Goal: Information Seeking & Learning: Learn about a topic

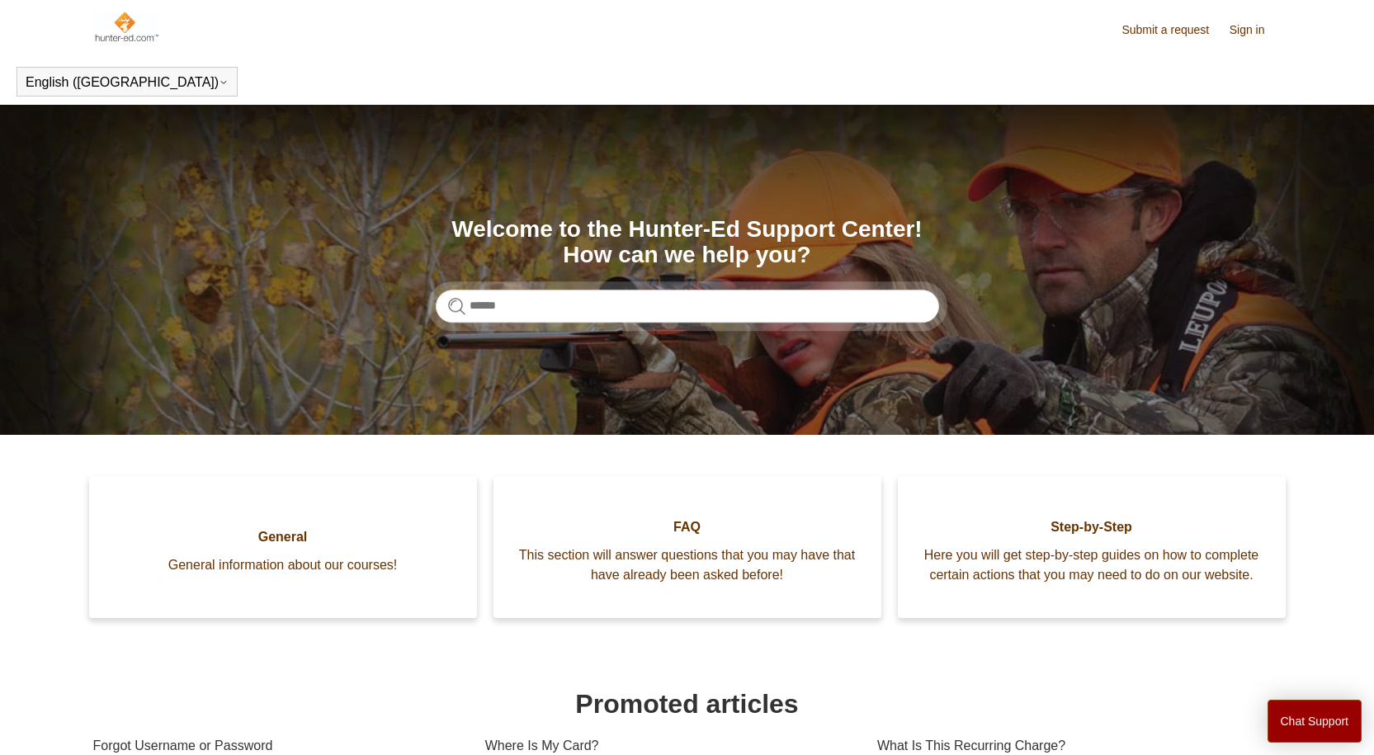
click at [120, 31] on img at bounding box center [126, 26] width 67 height 33
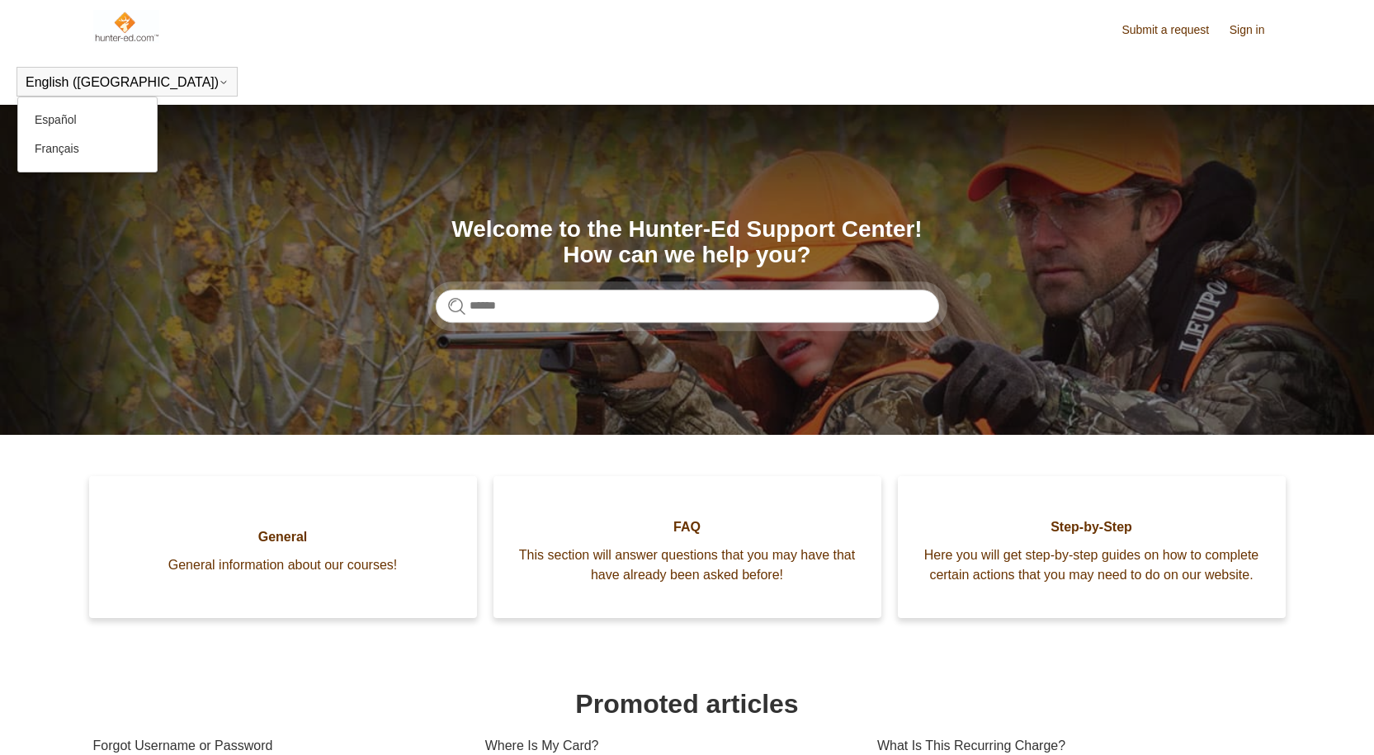
click at [88, 78] on button "English ([GEOGRAPHIC_DATA])" at bounding box center [127, 82] width 203 height 15
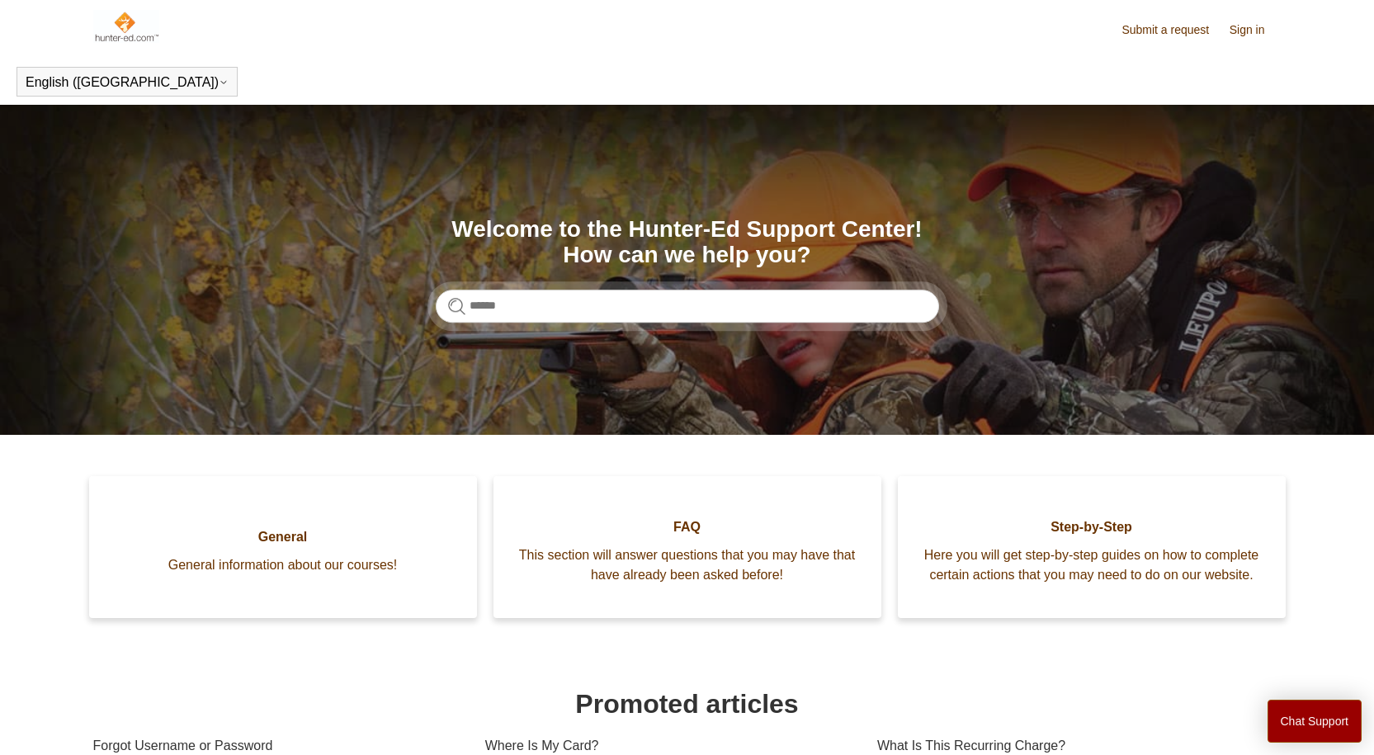
click at [286, 68] on header "English (US) Español Français" at bounding box center [687, 82] width 1374 height 46
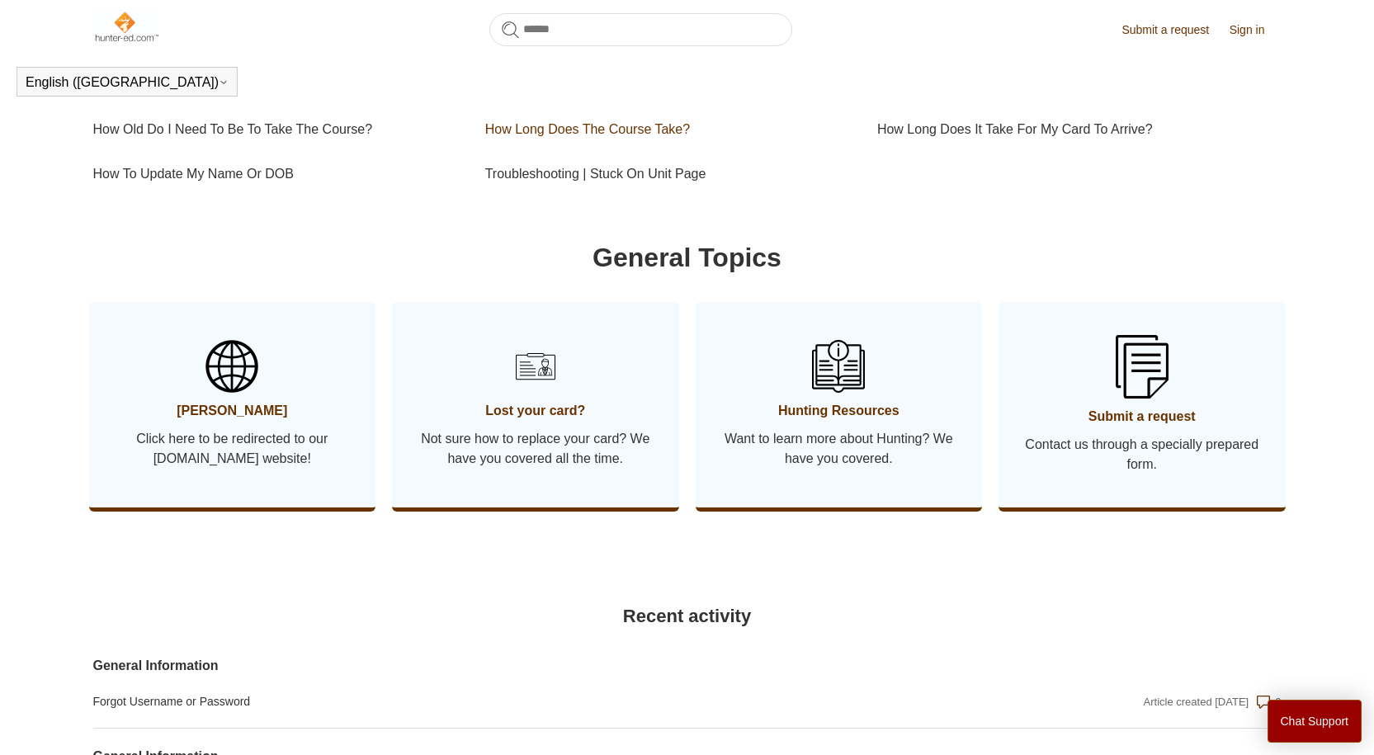
scroll to position [531, 0]
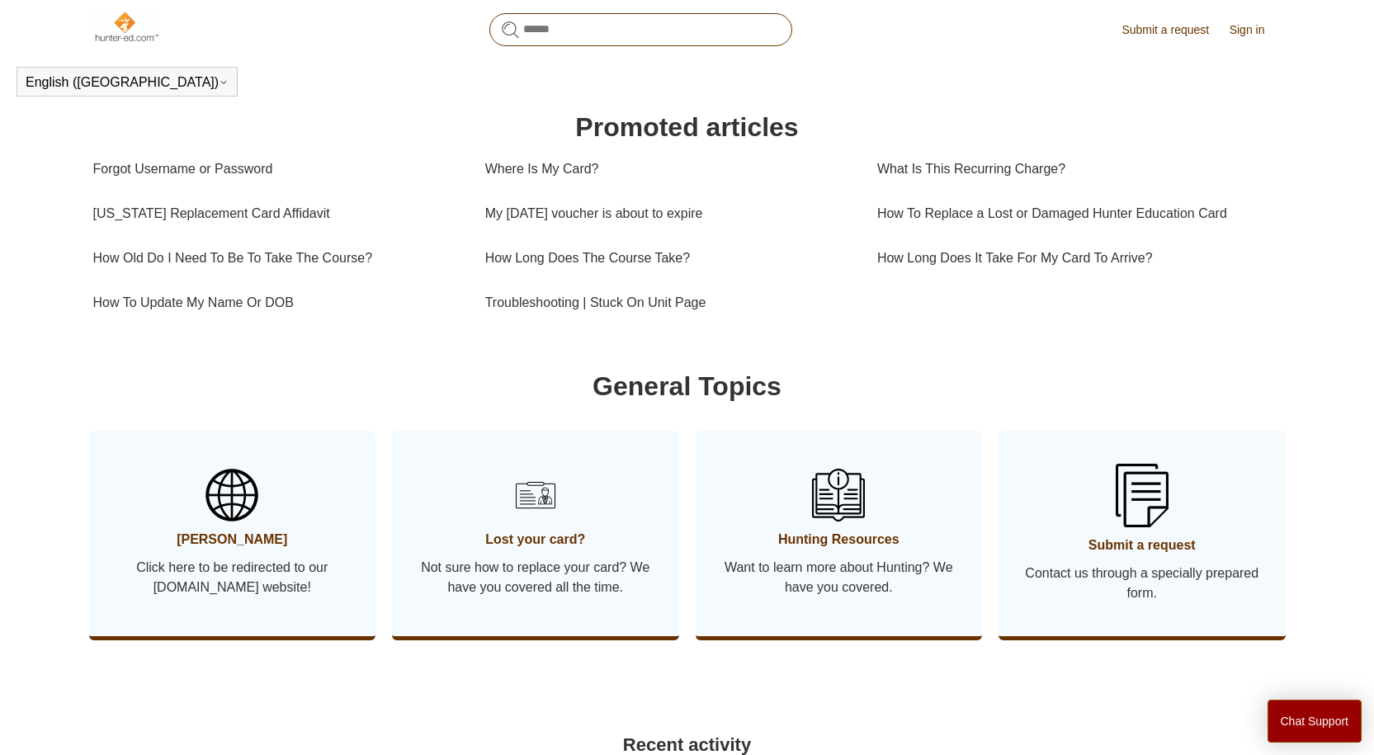
click at [640, 38] on input "Search" at bounding box center [640, 29] width 303 height 33
type input "****"
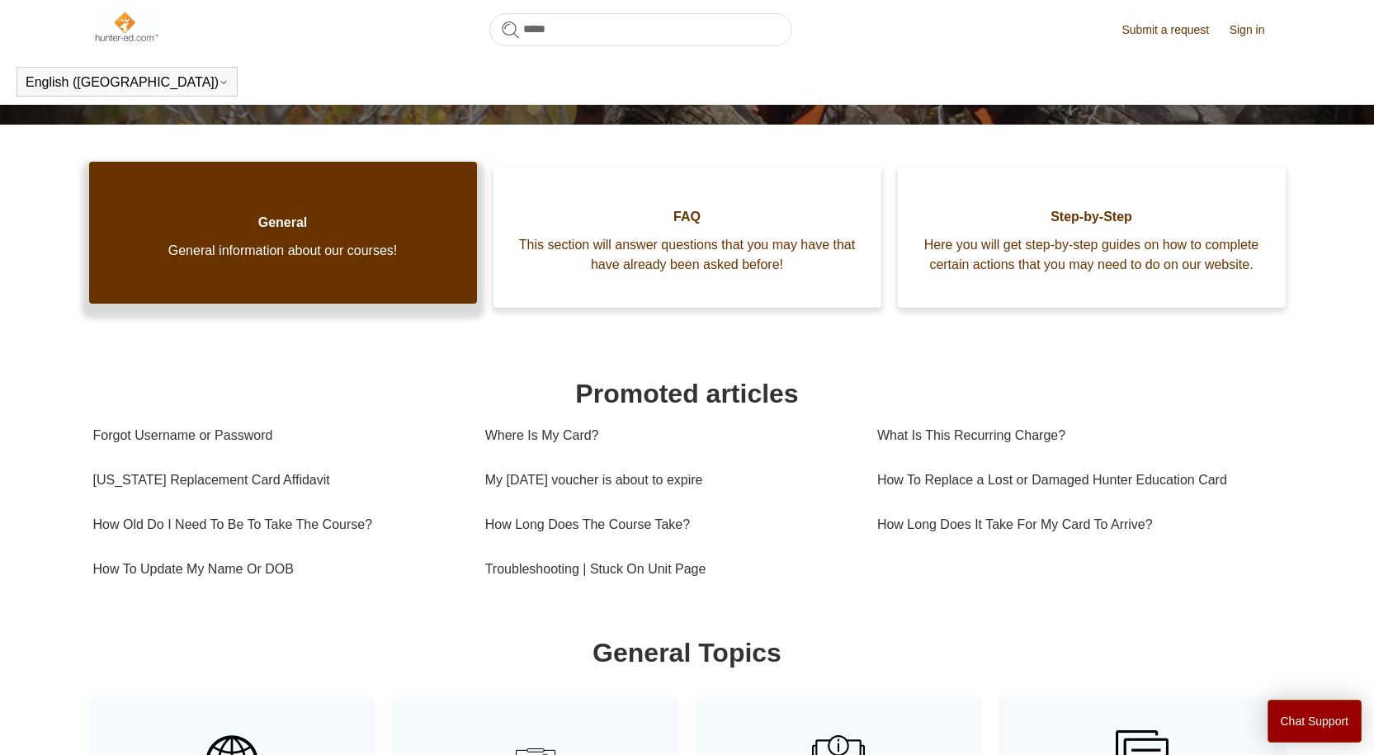
scroll to position [46, 0]
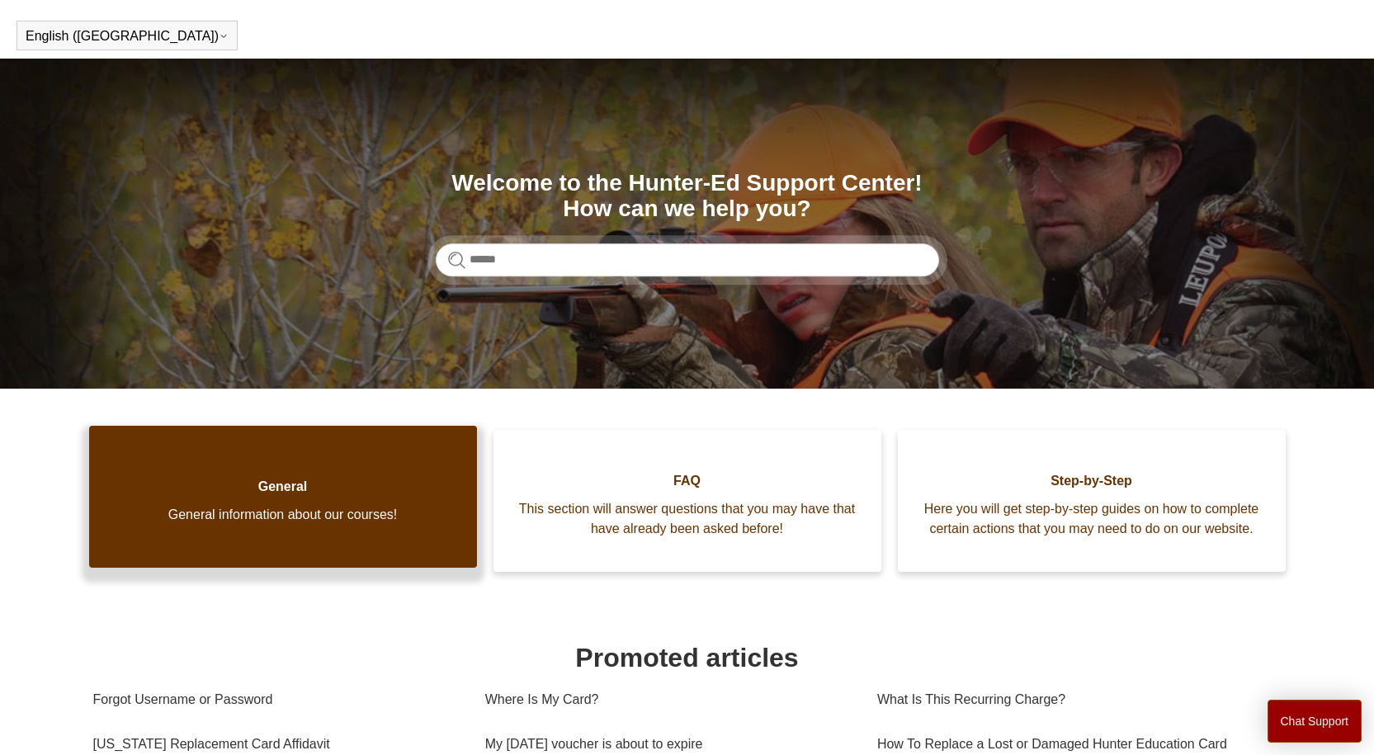
click at [241, 494] on span "General" at bounding box center [283, 487] width 338 height 20
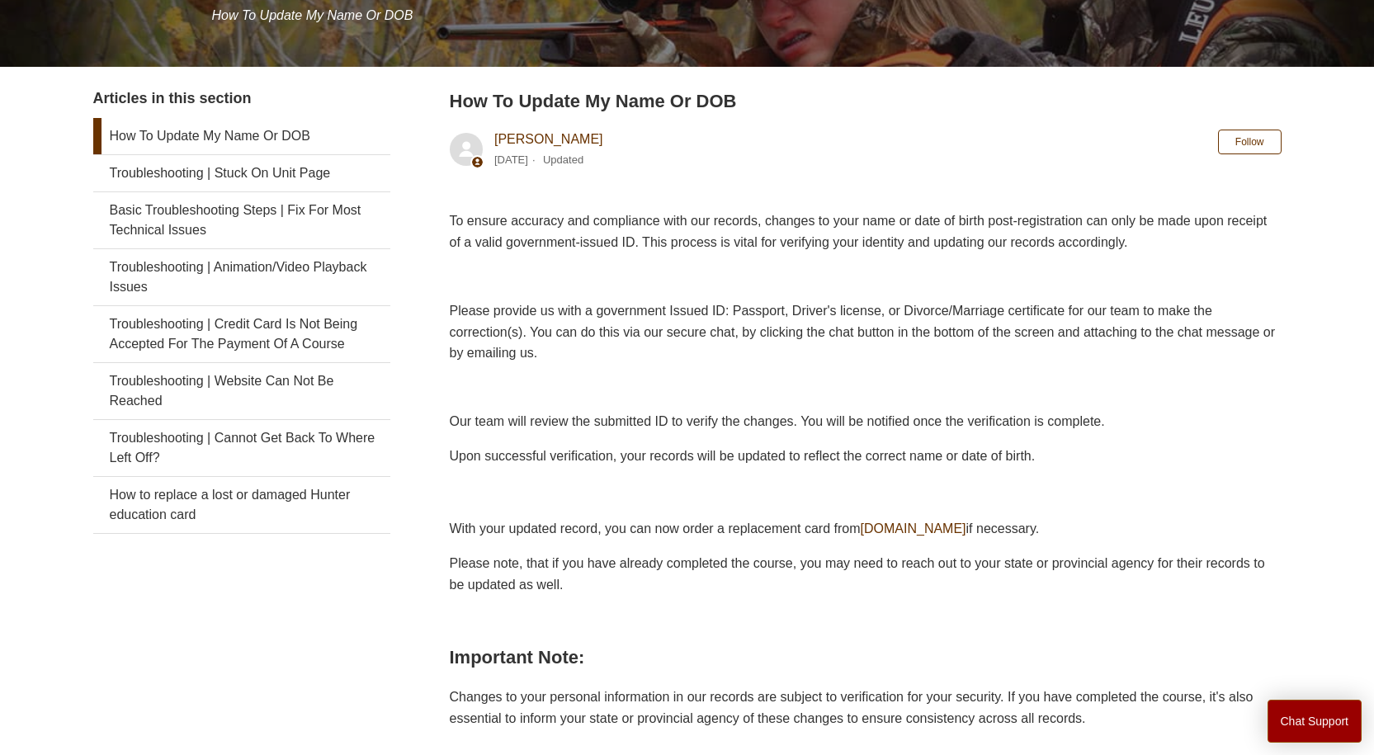
scroll to position [46, 0]
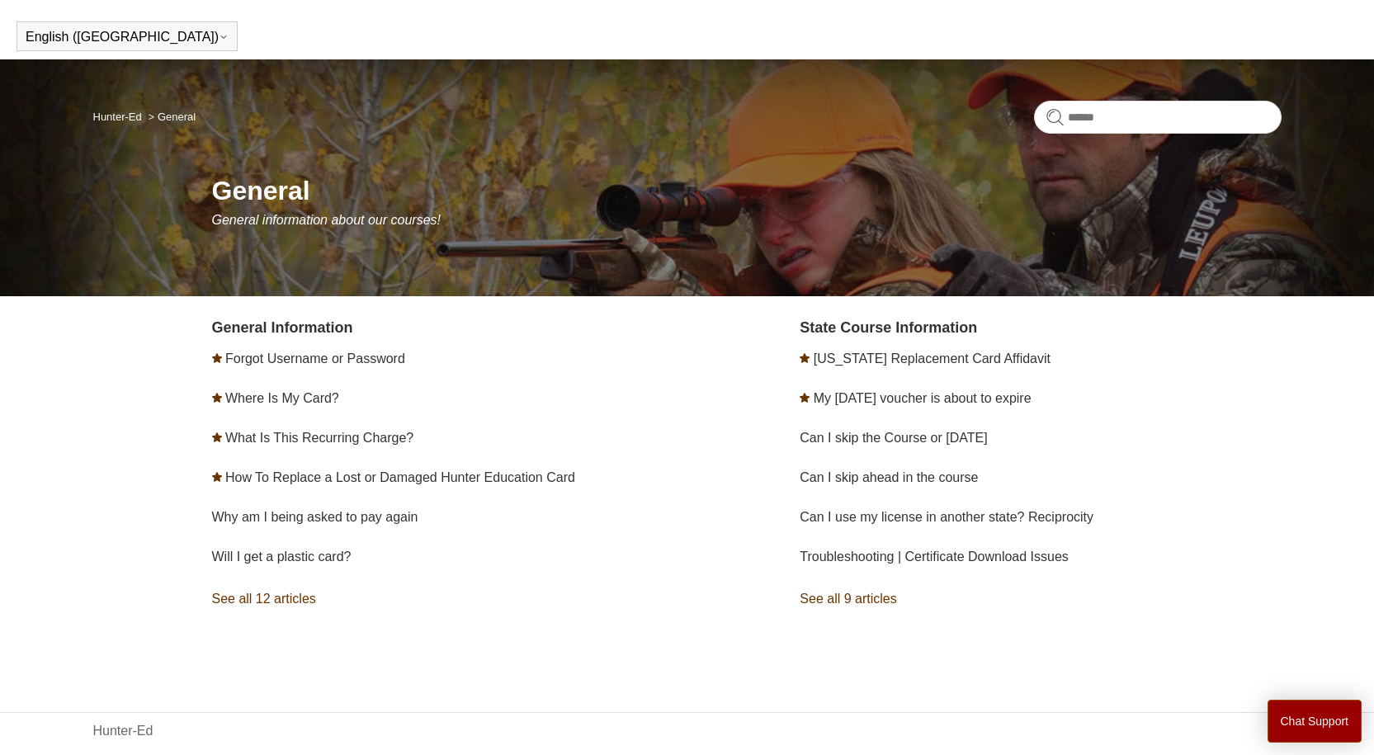
scroll to position [71, 0]
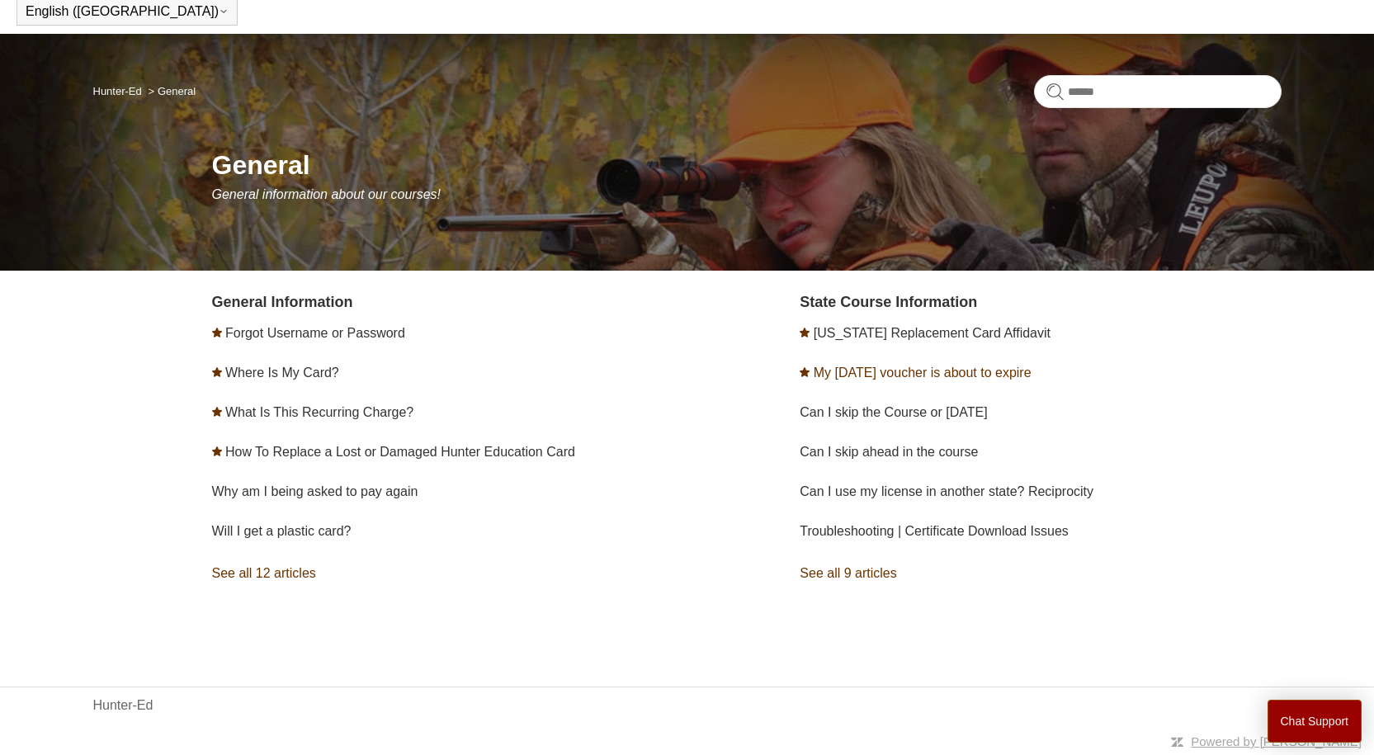
click at [896, 378] on link "My [DATE] voucher is about to expire" at bounding box center [923, 373] width 218 height 14
click at [289, 411] on link "What Is This Recurring Charge?" at bounding box center [319, 412] width 188 height 14
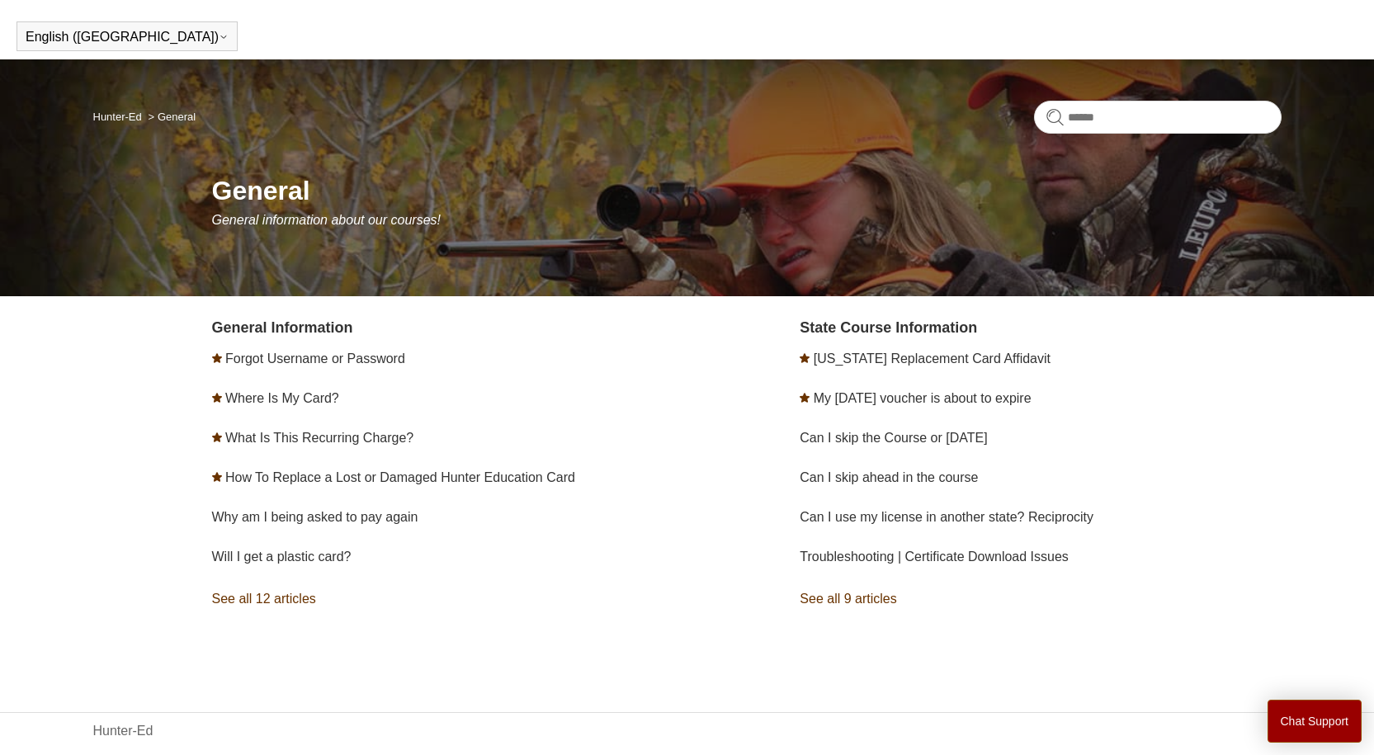
scroll to position [0, 0]
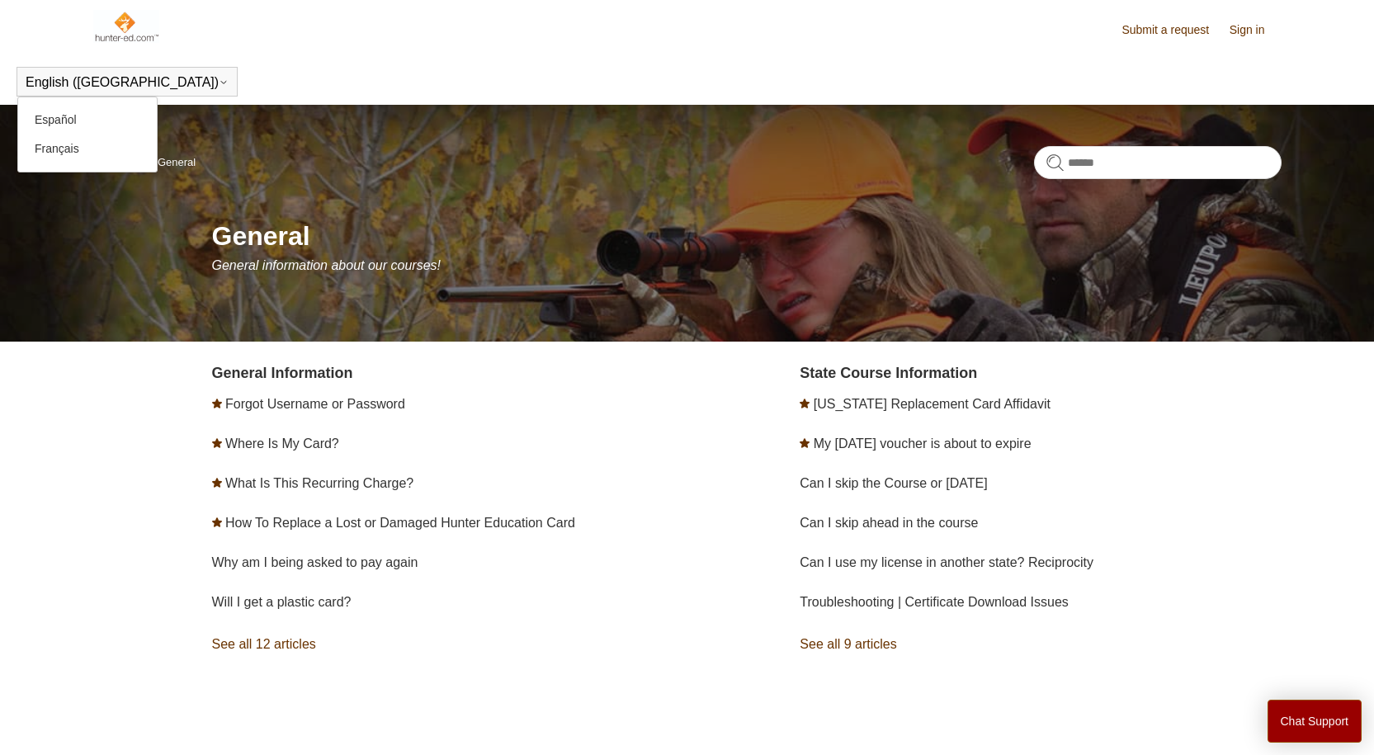
click at [97, 87] on button "English ([GEOGRAPHIC_DATA])" at bounding box center [127, 82] width 203 height 15
click at [83, 128] on link "Español" at bounding box center [87, 120] width 139 height 29
click at [111, 24] on img at bounding box center [126, 26] width 67 height 33
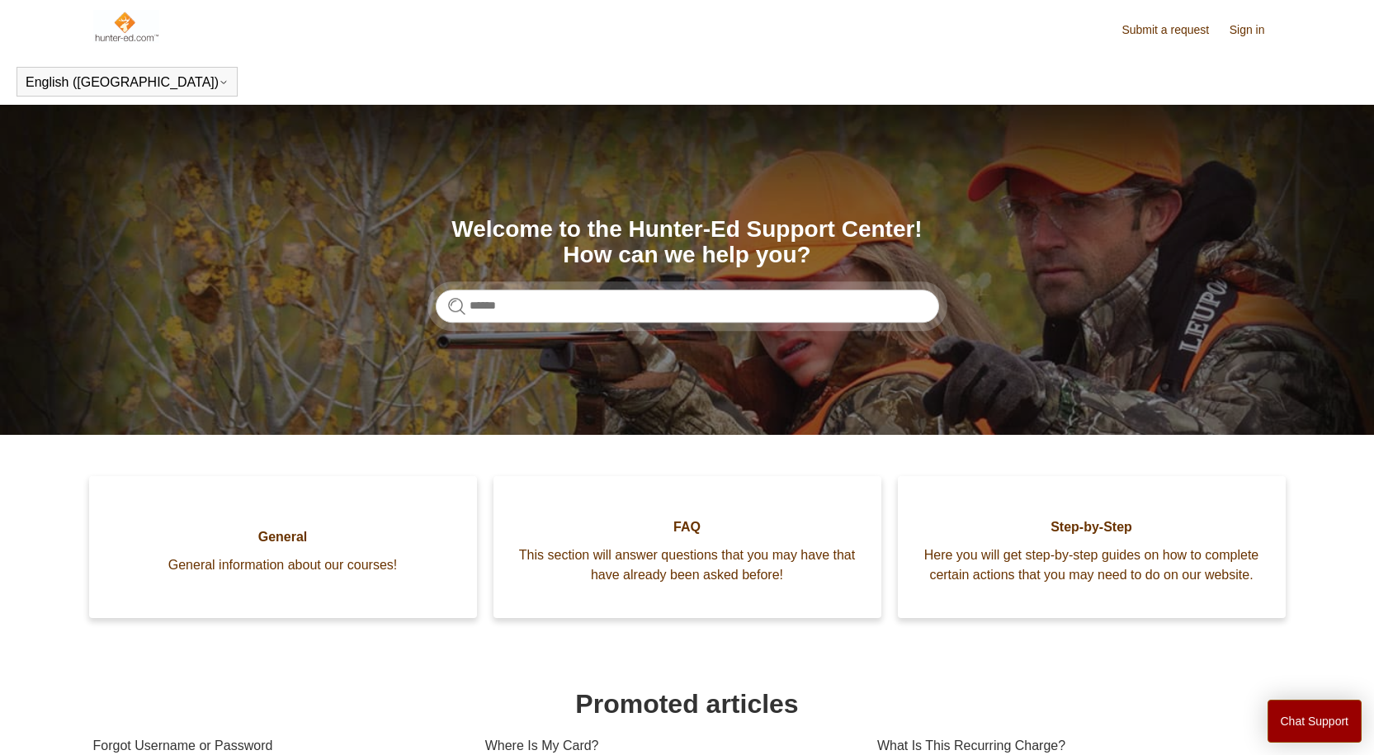
click at [134, 31] on img at bounding box center [126, 26] width 67 height 33
click at [1173, 30] on link "Submit a request" at bounding box center [1173, 29] width 104 height 17
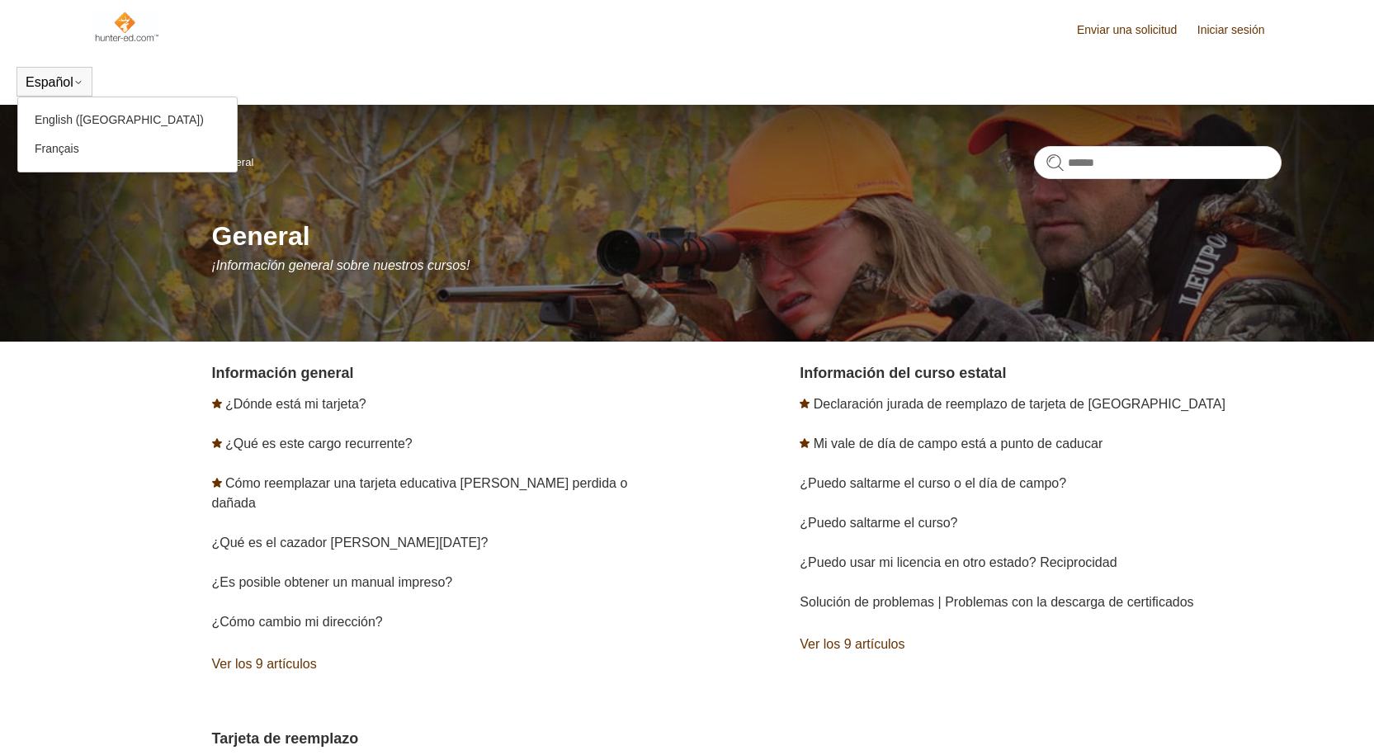
click at [83, 79] on icon at bounding box center [78, 83] width 10 height 10
click at [57, 124] on link "English ([GEOGRAPHIC_DATA])" at bounding box center [127, 120] width 219 height 29
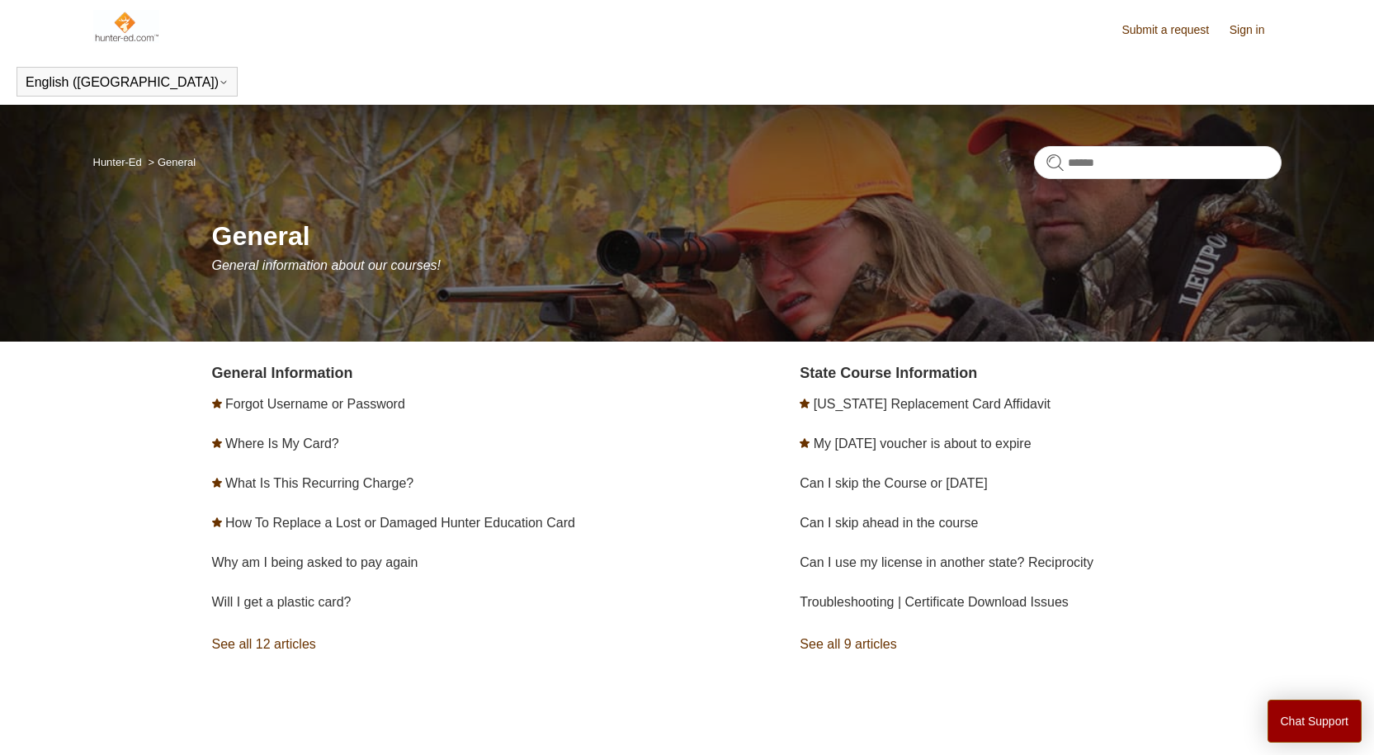
click at [280, 651] on link "See all 12 articles" at bounding box center [452, 644] width 481 height 45
click at [133, 29] on img at bounding box center [126, 26] width 67 height 33
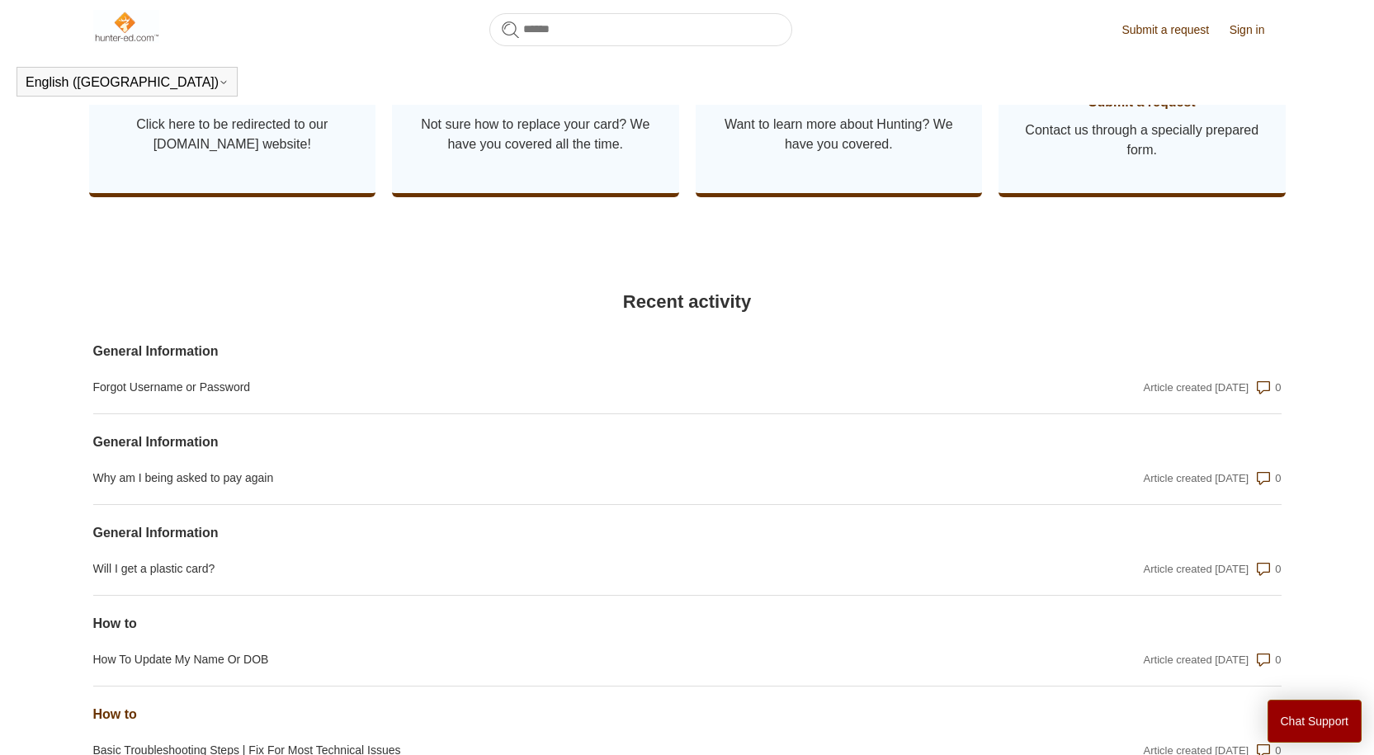
scroll to position [1191, 0]
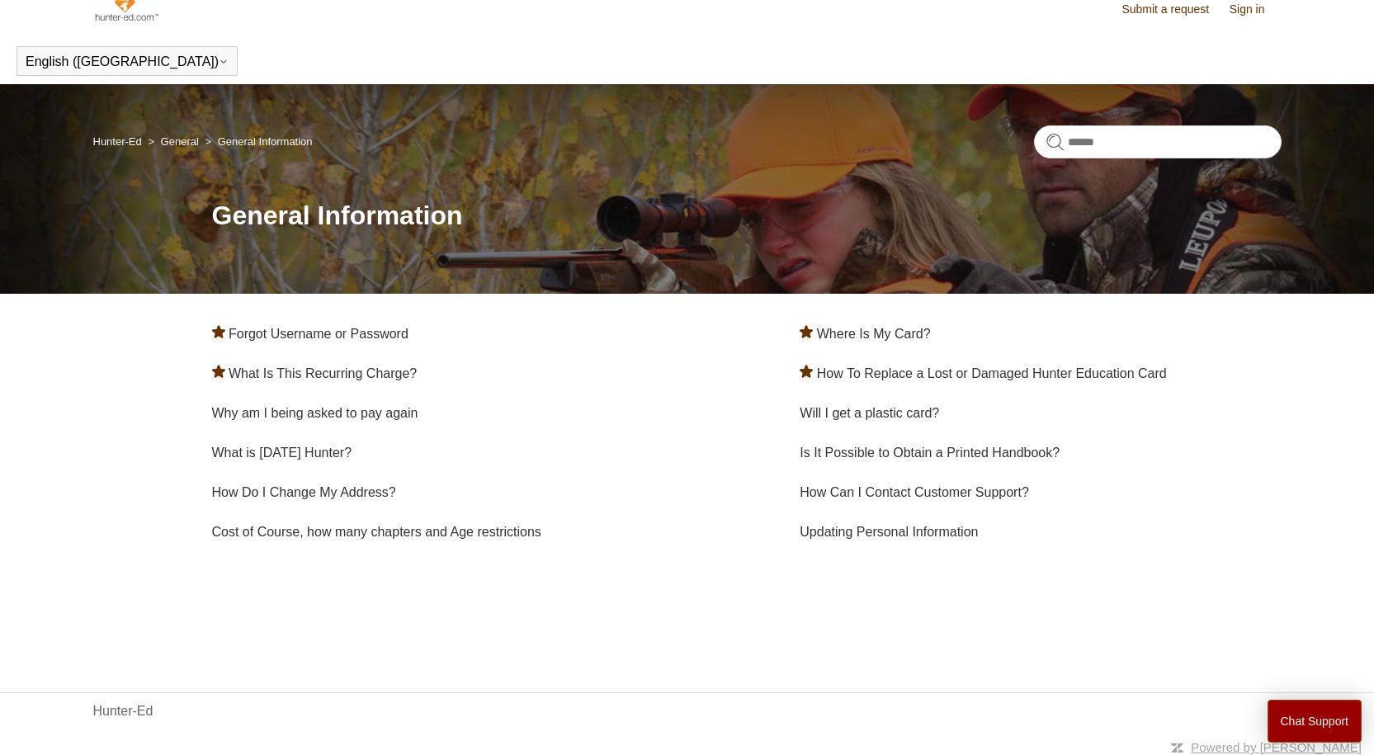
scroll to position [26, 0]
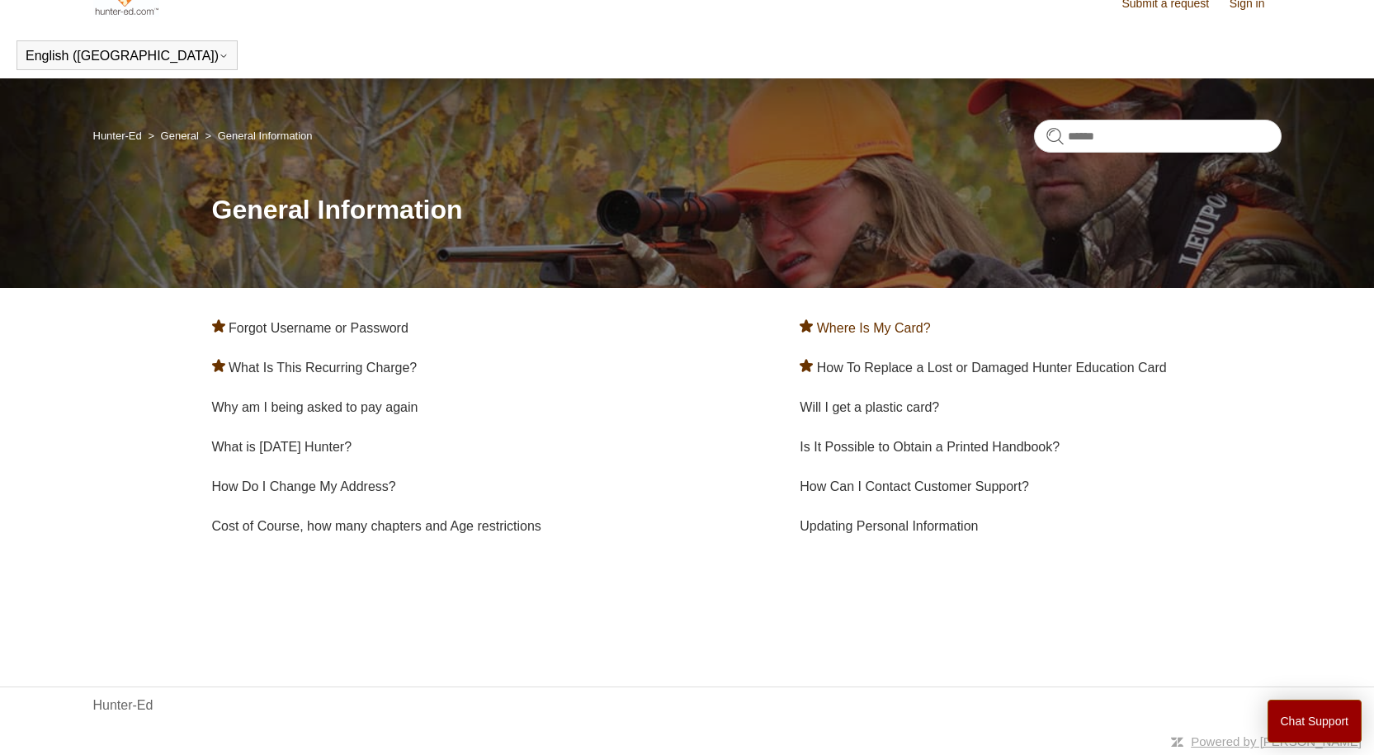
click at [892, 327] on link "Where Is My Card?" at bounding box center [874, 328] width 114 height 14
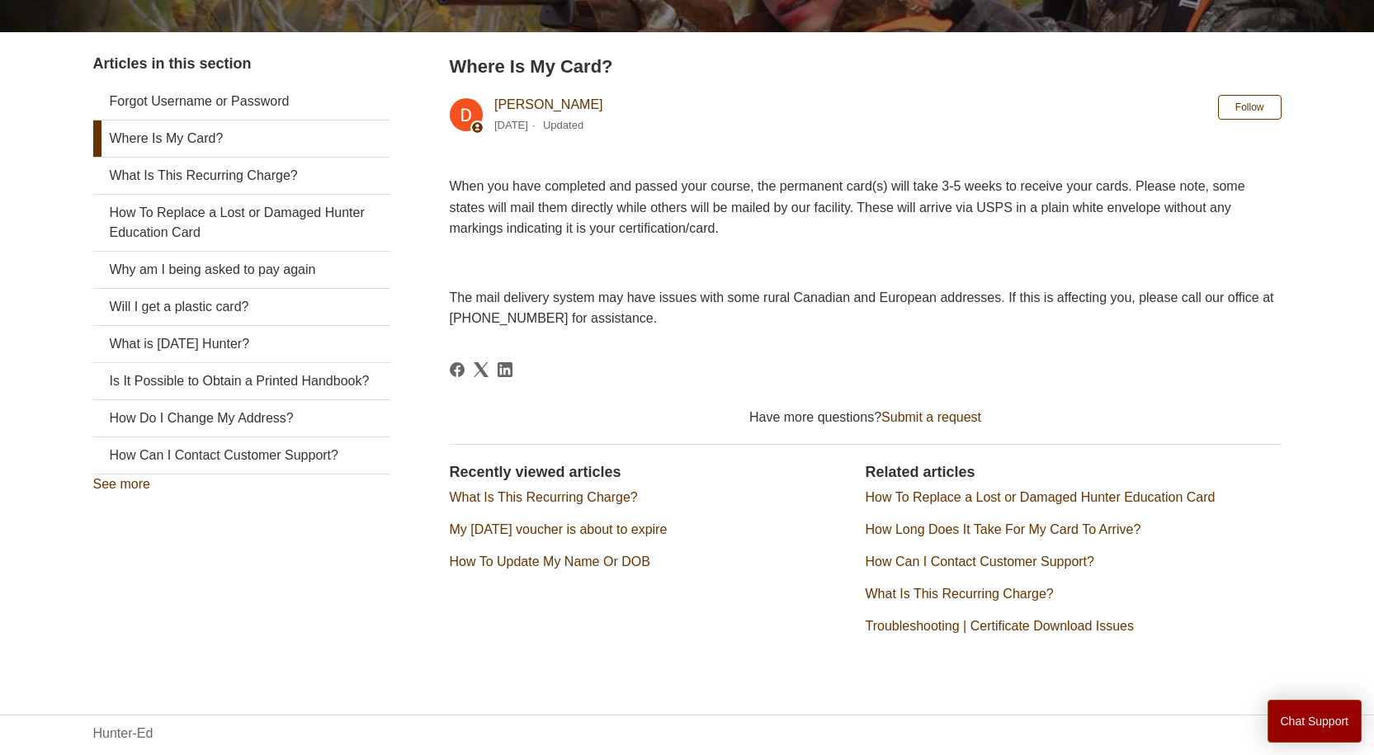
scroll to position [313, 0]
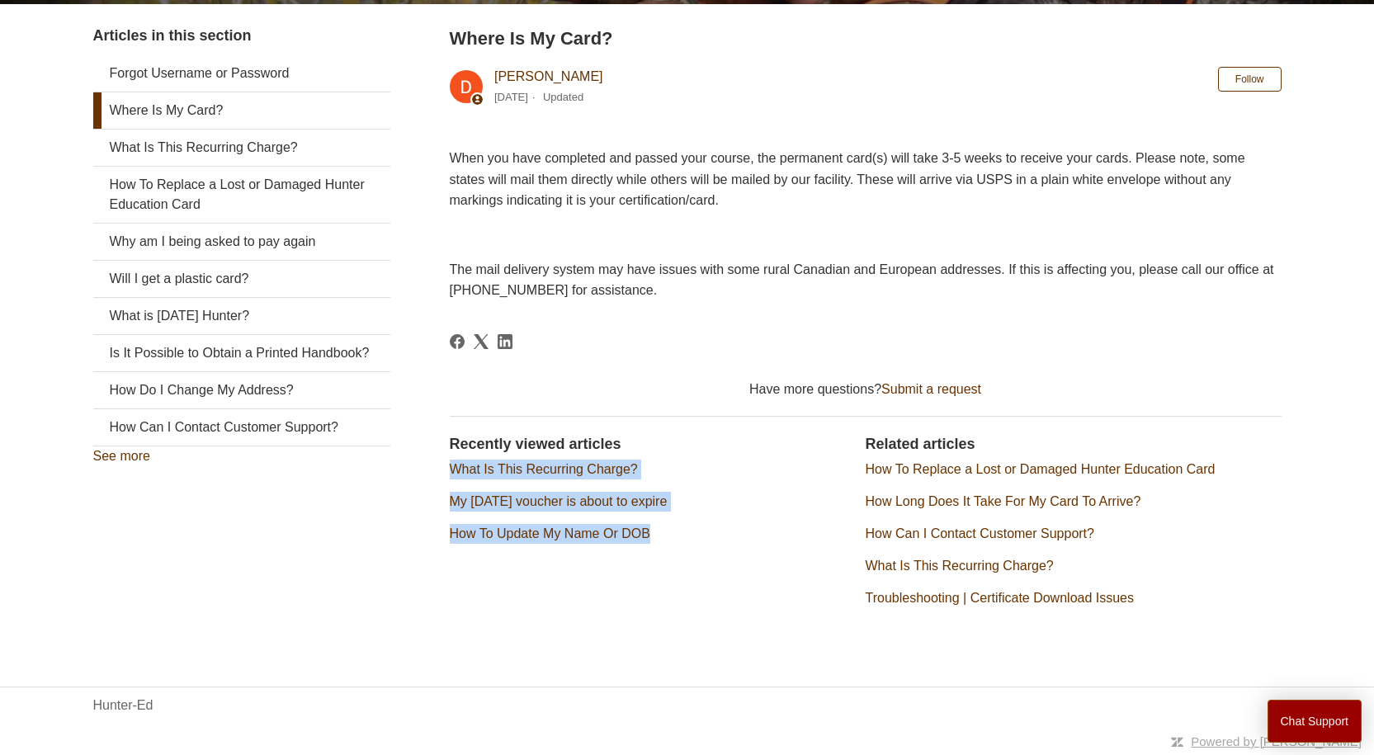
drag, startPoint x: 718, startPoint y: 543, endPoint x: 441, endPoint y: 465, distance: 287.1
click at [441, 465] on div "Articles in this section Forgot Username or Password Where Is My Card? What Is …" at bounding box center [687, 331] width 1188 height 612
click at [430, 479] on div "Articles in this section Forgot Username or Password Where Is My Card? What Is …" at bounding box center [687, 331] width 1188 height 612
drag, startPoint x: 440, startPoint y: 465, endPoint x: 812, endPoint y: 542, distance: 380.0
click at [807, 542] on div "Articles in this section Forgot Username or Password Where Is My Card? What Is …" at bounding box center [687, 331] width 1188 height 612
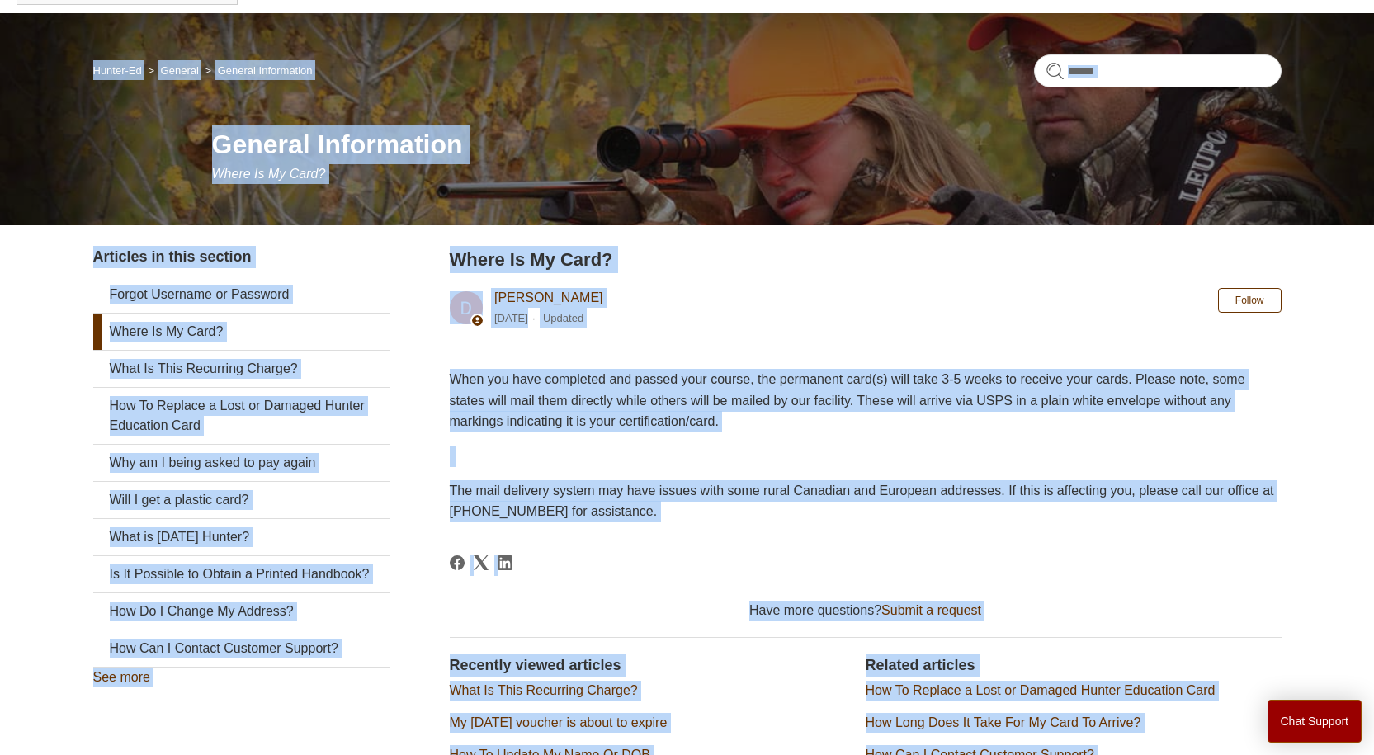
scroll to position [0, 0]
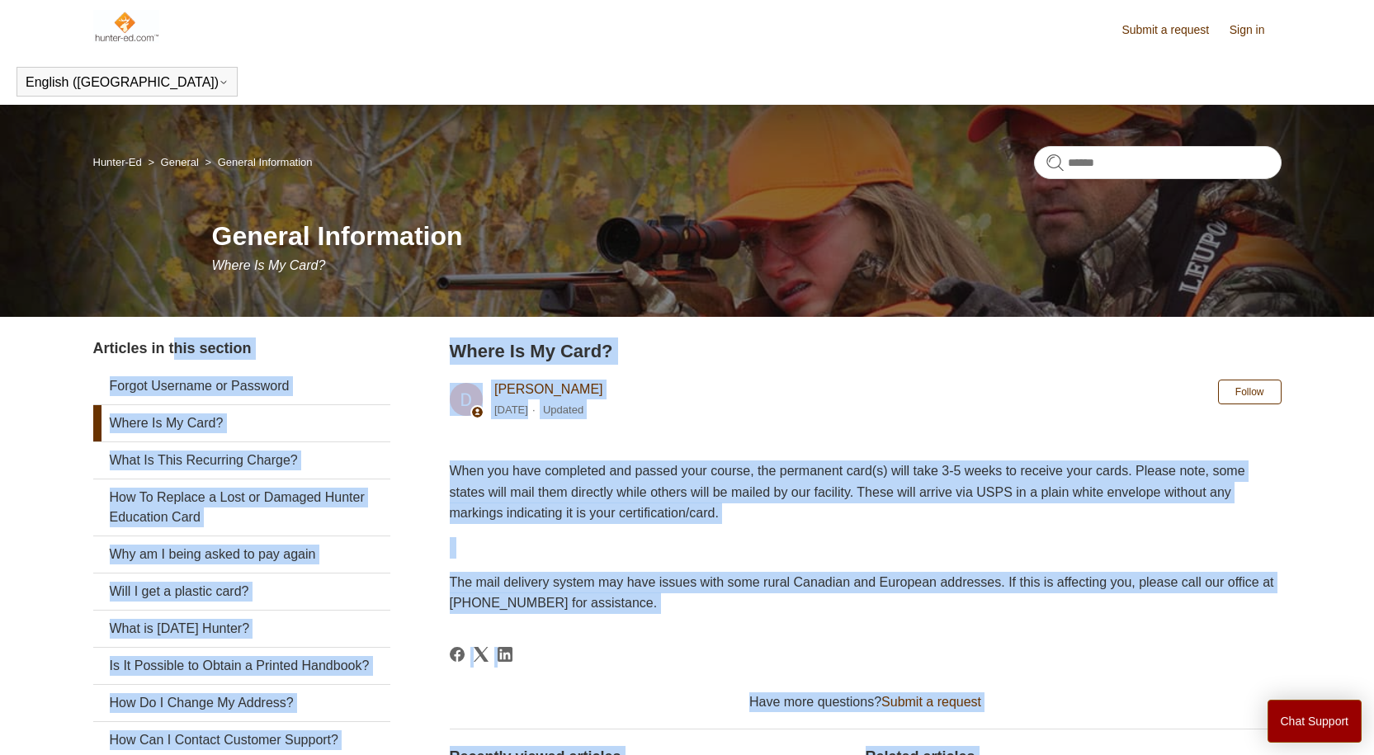
drag, startPoint x: 1201, startPoint y: 611, endPoint x: 63, endPoint y: 353, distance: 1167.7
click at [63, 353] on main "Hunter-Ed General General Information General Information Where Is My Card? Art…" at bounding box center [687, 527] width 1374 height 845
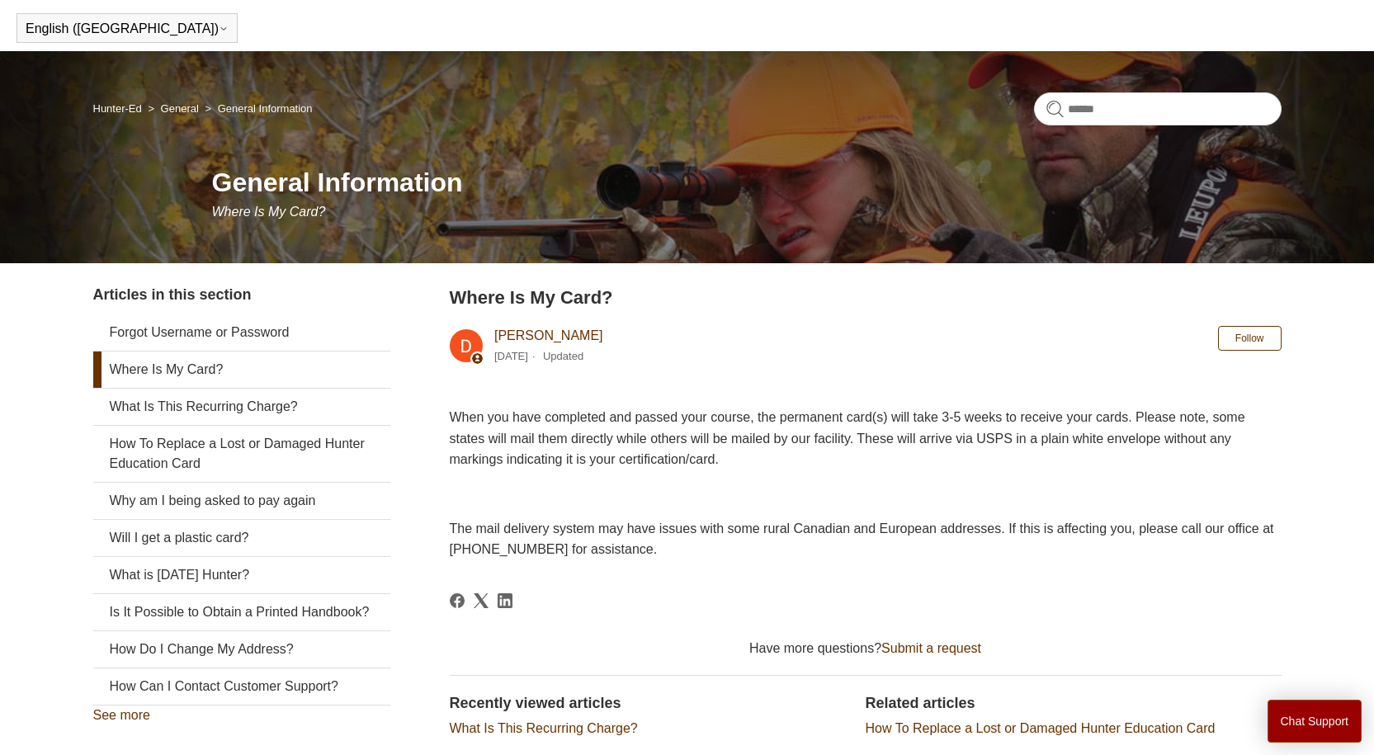
scroll to position [83, 0]
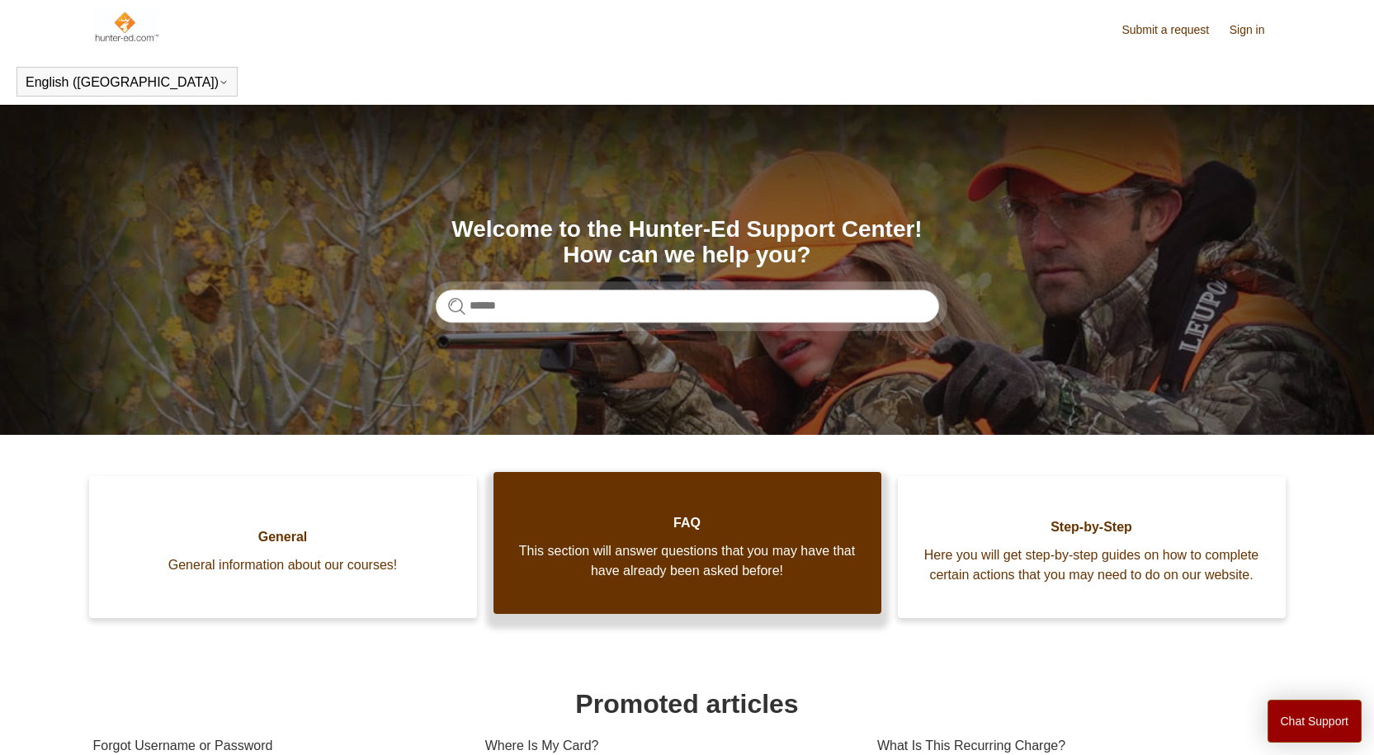
click at [687, 566] on span "This section will answer questions that you may have that have already been ask…" at bounding box center [687, 561] width 338 height 40
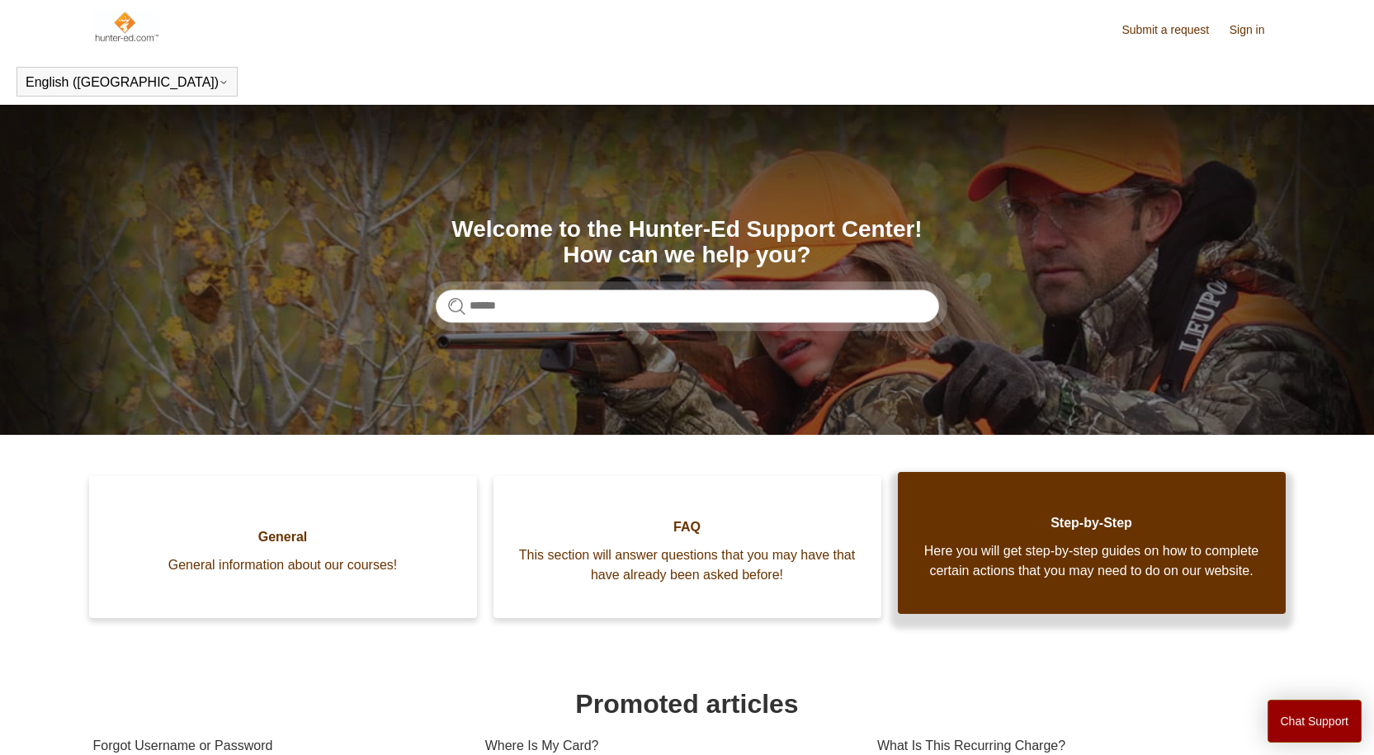
click at [1095, 602] on link "Step-by-Step Here you will get step-by-step guides on how to complete certain a…" at bounding box center [1092, 543] width 388 height 142
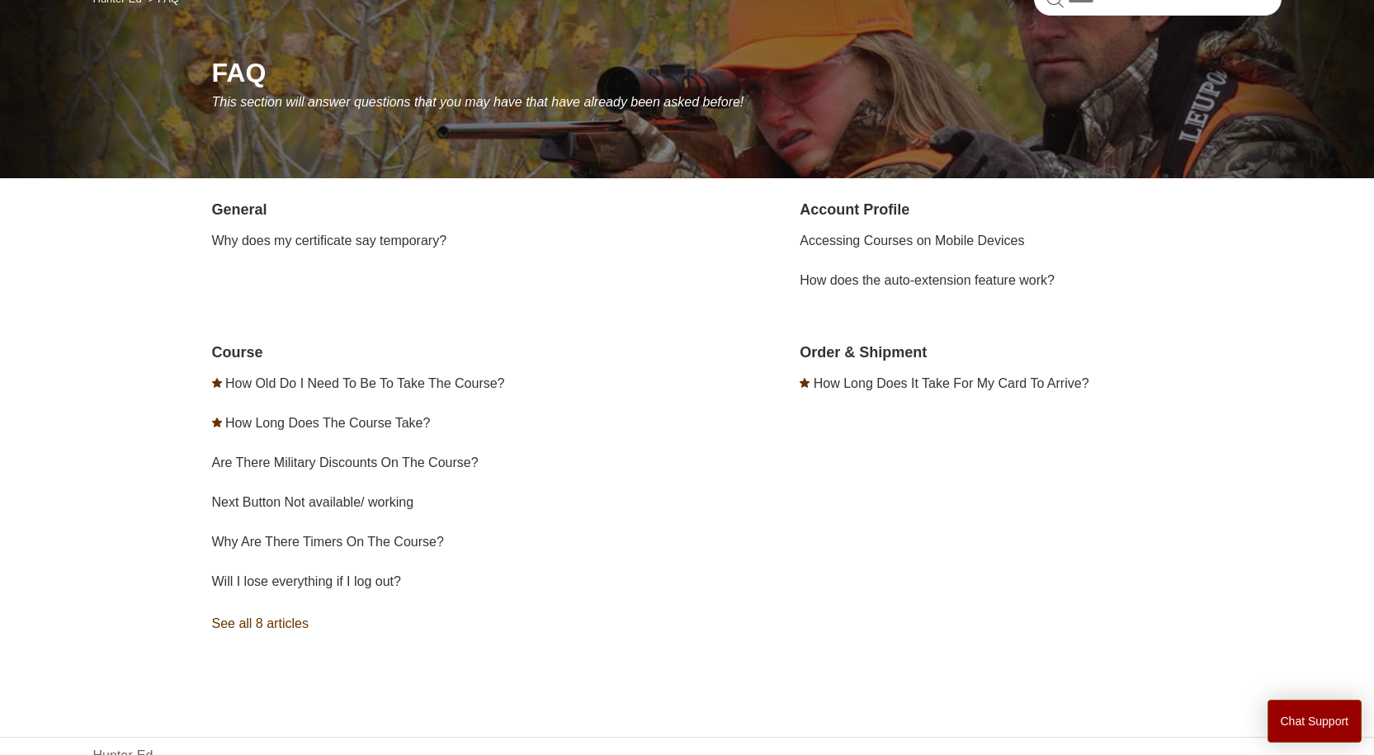
scroll to position [165, 0]
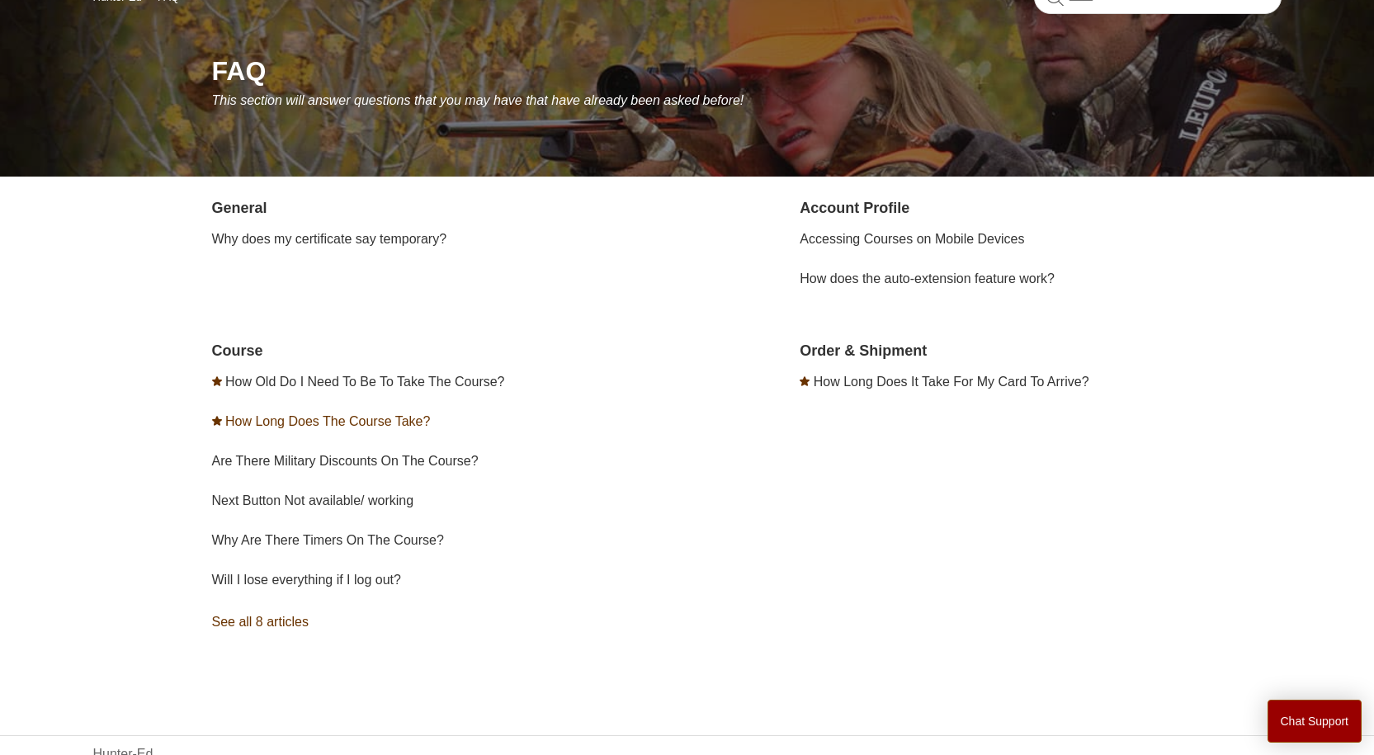
click at [299, 414] on link "How Long Does The Course Take?" at bounding box center [327, 421] width 205 height 14
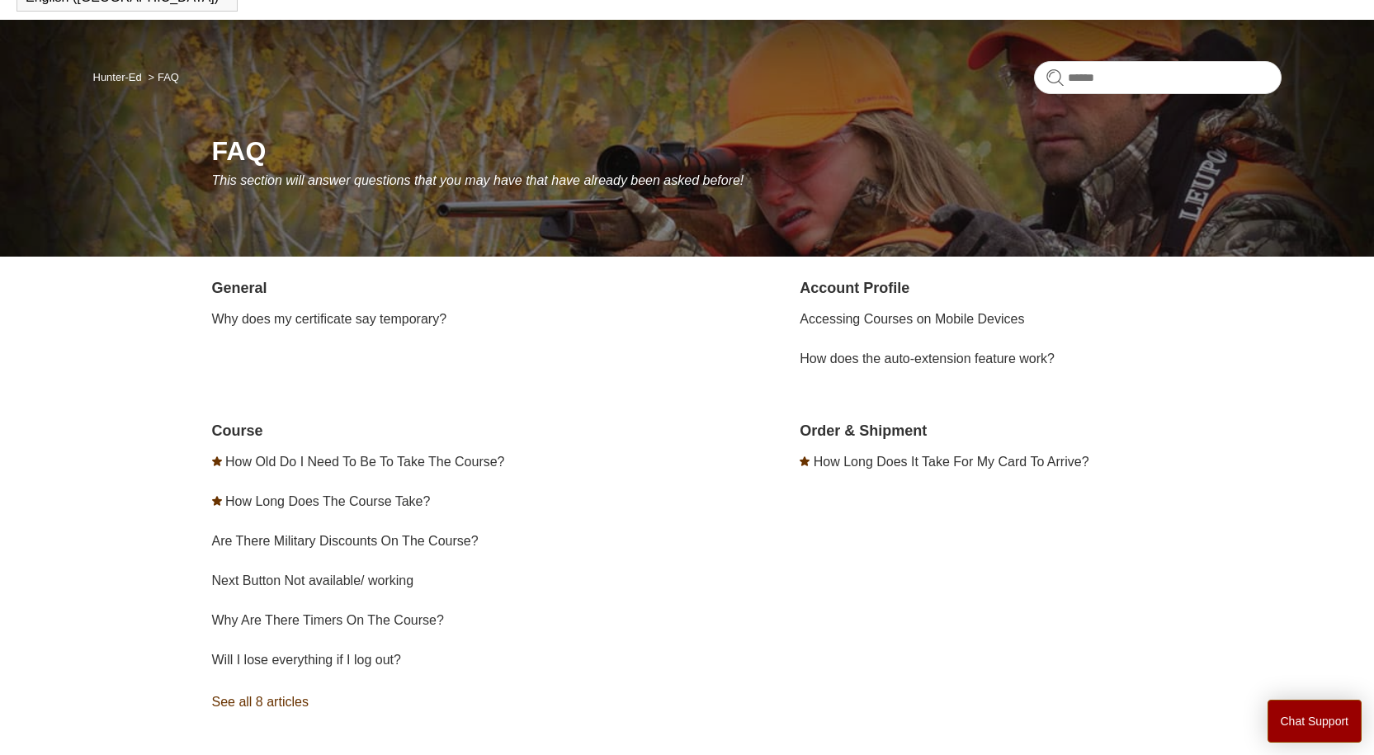
scroll to position [0, 0]
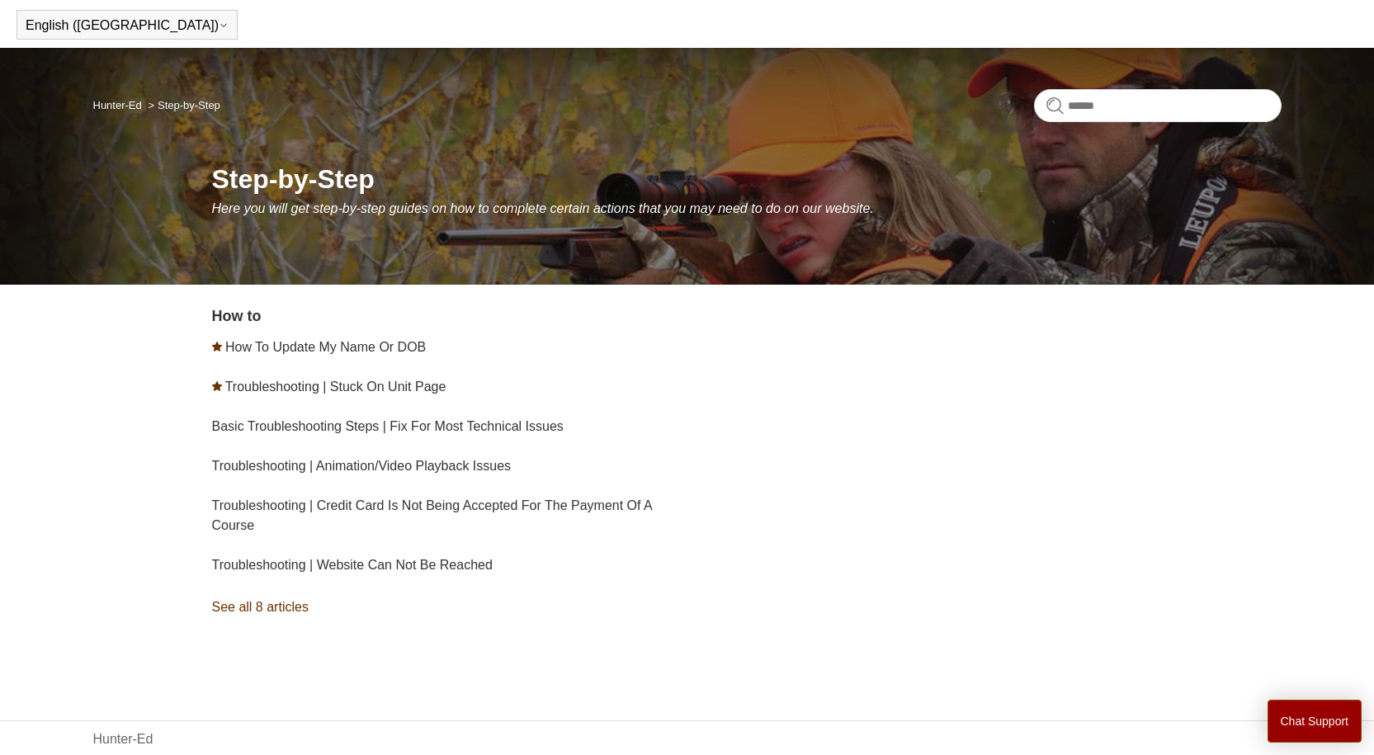
scroll to position [91, 0]
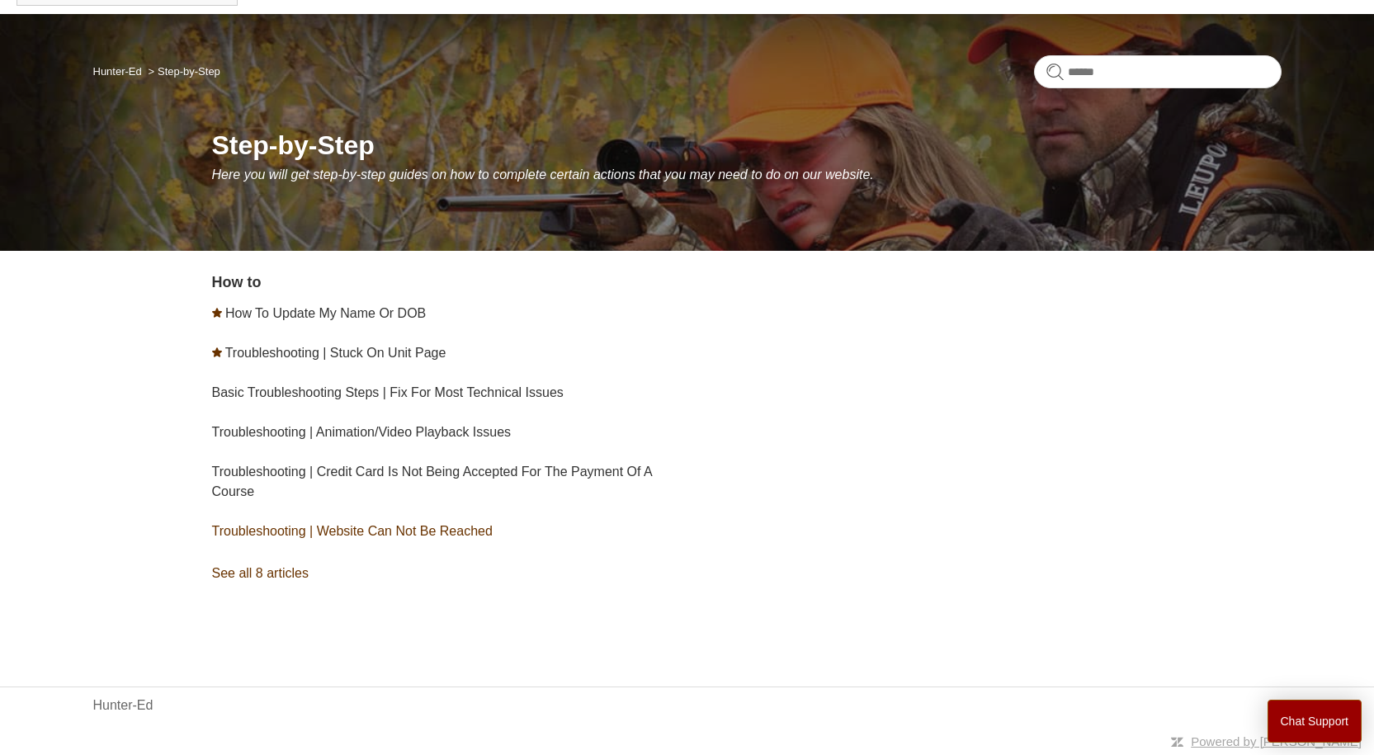
click at [357, 531] on link "Troubleshooting | Website Can Not Be Reached" at bounding box center [352, 531] width 281 height 14
click at [322, 309] on link "How To Update My Name Or DOB" at bounding box center [325, 313] width 201 height 14
click at [281, 342] on li "Troubleshooting | Stuck On Unit Page" at bounding box center [452, 353] width 481 height 40
click at [278, 352] on link "Troubleshooting | Stuck On Unit Page" at bounding box center [335, 353] width 221 height 14
click at [256, 401] on li "Basic Troubleshooting Steps | Fix For Most Technical Issues" at bounding box center [452, 393] width 481 height 40
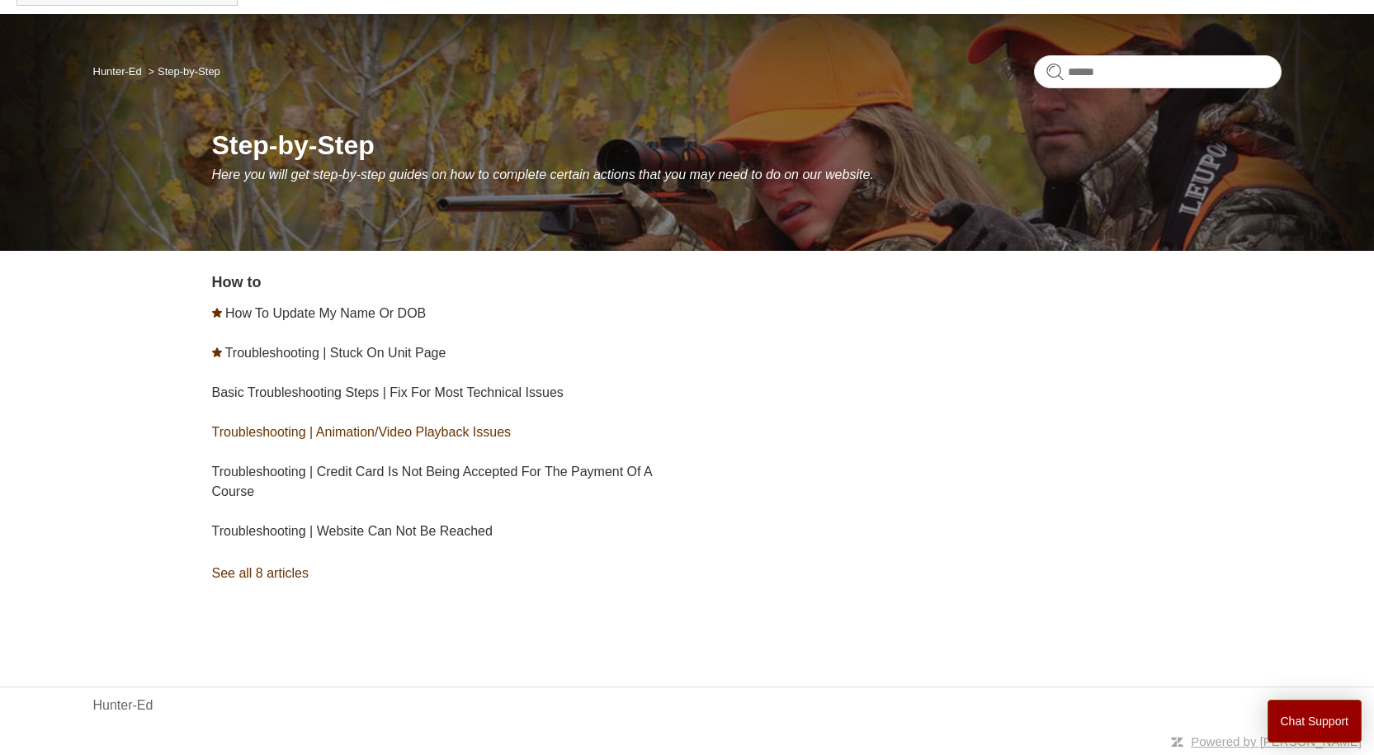
click at [269, 432] on link "Troubleshooting | Animation/Video Playback Issues" at bounding box center [362, 432] width 300 height 14
click at [334, 471] on link "Troubleshooting | Credit Card Is Not Being Accepted For The Payment Of A Course" at bounding box center [432, 482] width 440 height 34
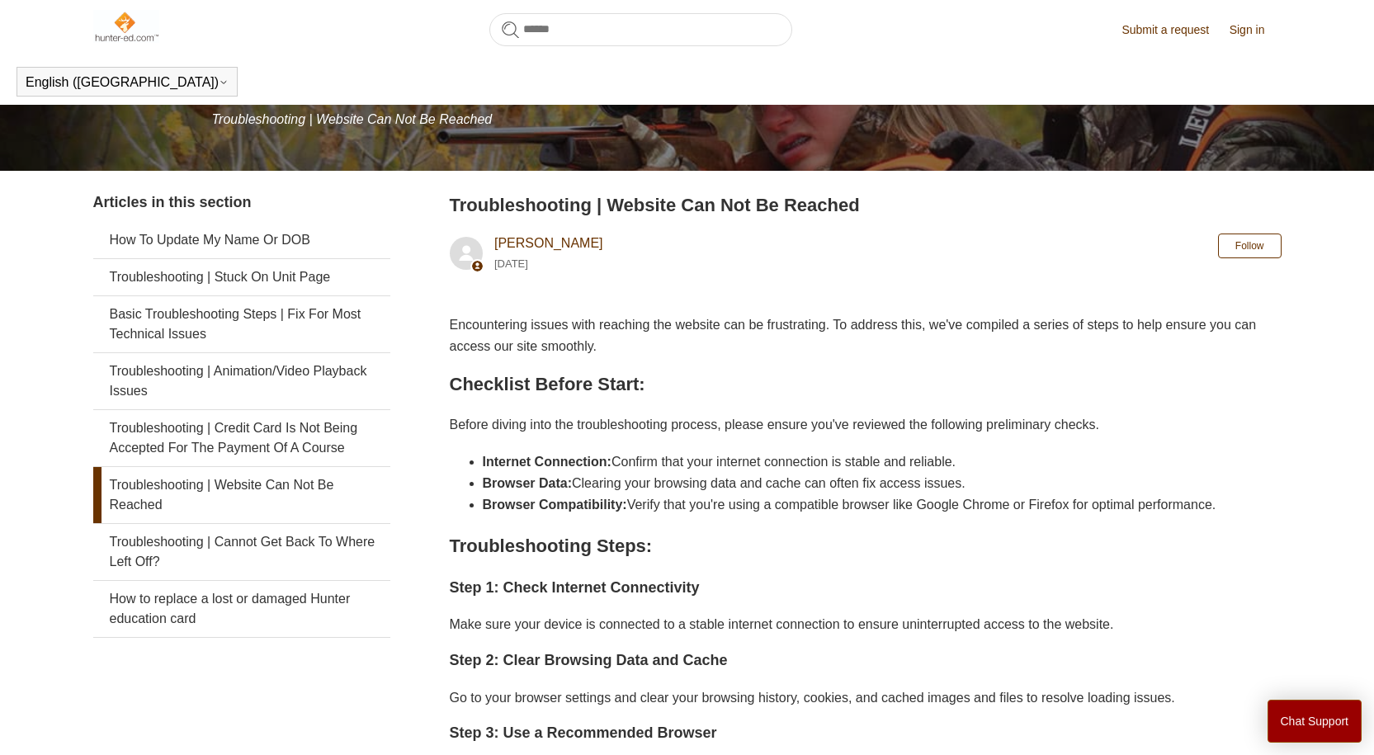
scroll to position [97, 0]
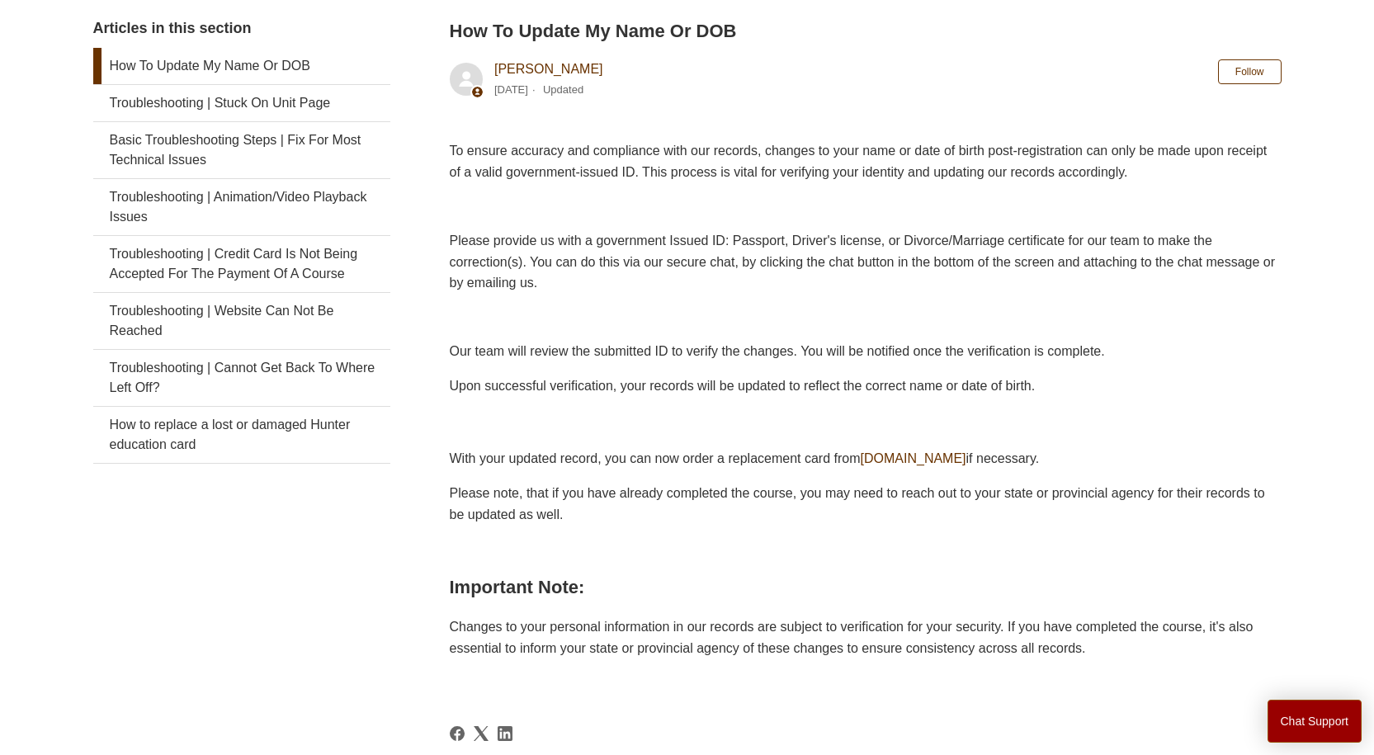
scroll to position [46, 0]
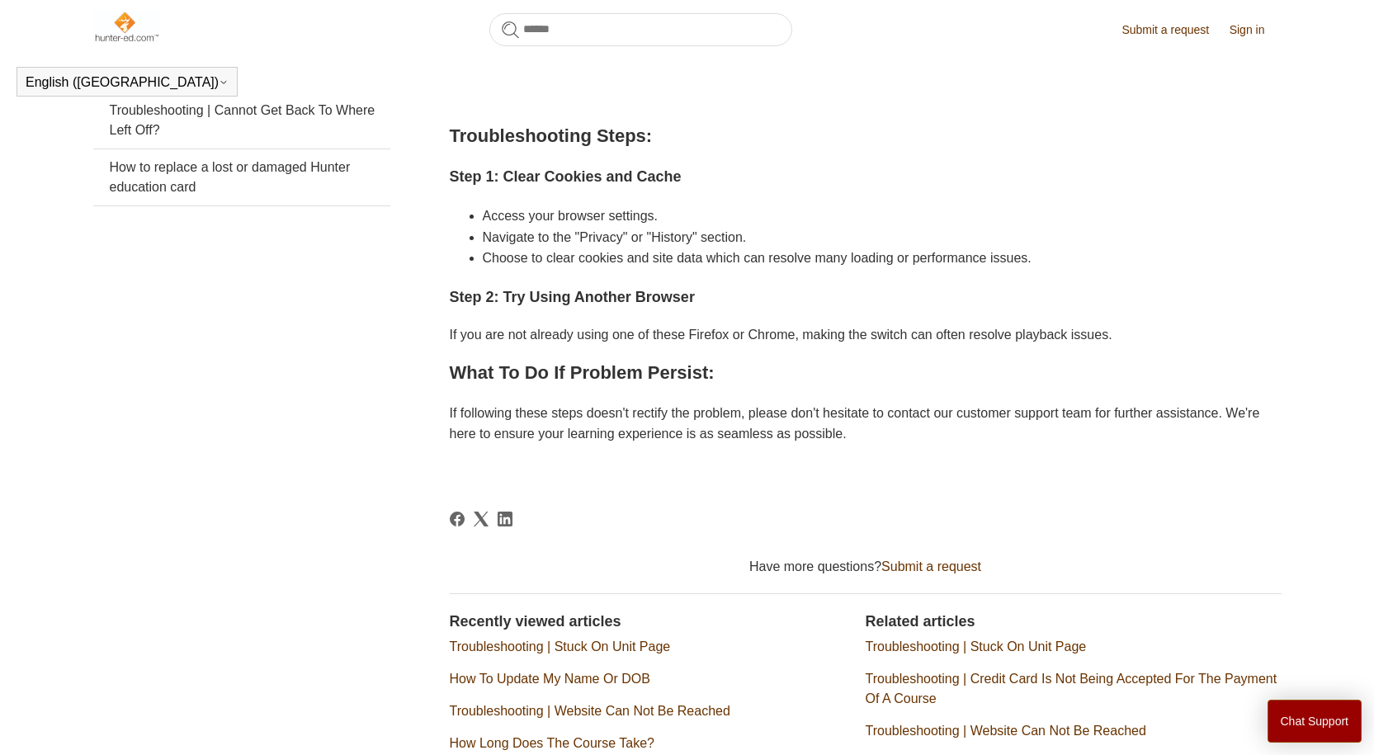
scroll to position [83, 0]
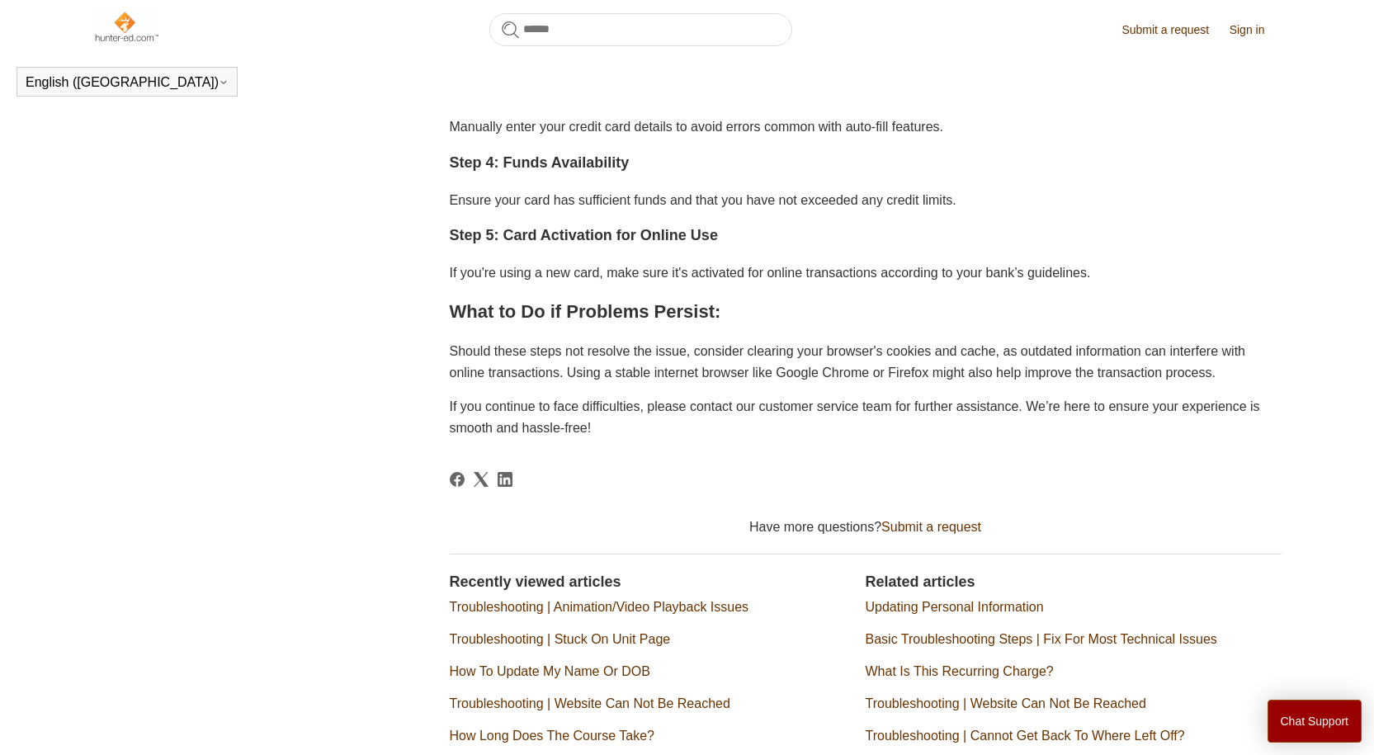
scroll to position [779, 0]
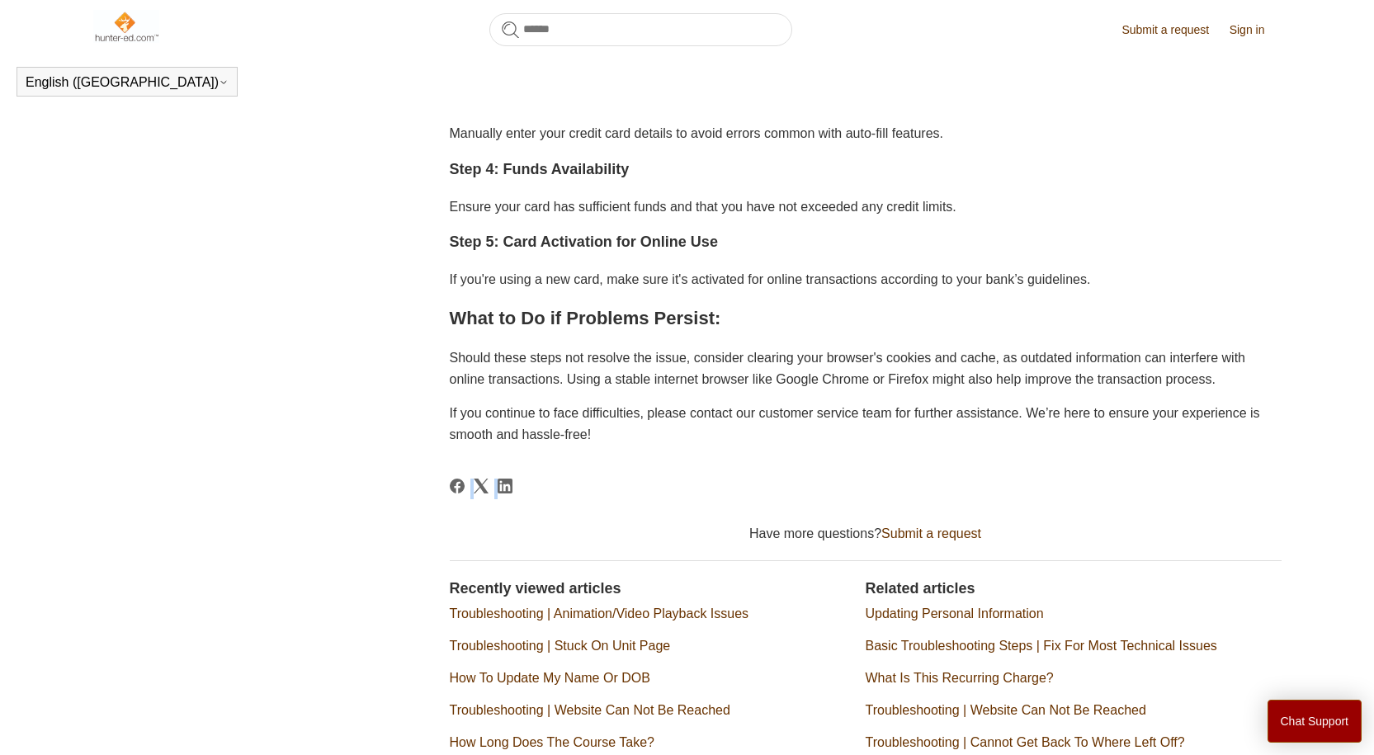
drag, startPoint x: 555, startPoint y: 530, endPoint x: 427, endPoint y: 531, distance: 127.9
click at [427, 531] on div "Articles in this section How To Update My Name Or DOB Troubleshooting | Stuck O…" at bounding box center [687, 146] width 1188 height 1269
click at [397, 520] on div "Articles in this section How To Update My Name Or DOB Troubleshooting | Stuck O…" at bounding box center [687, 146] width 1188 height 1269
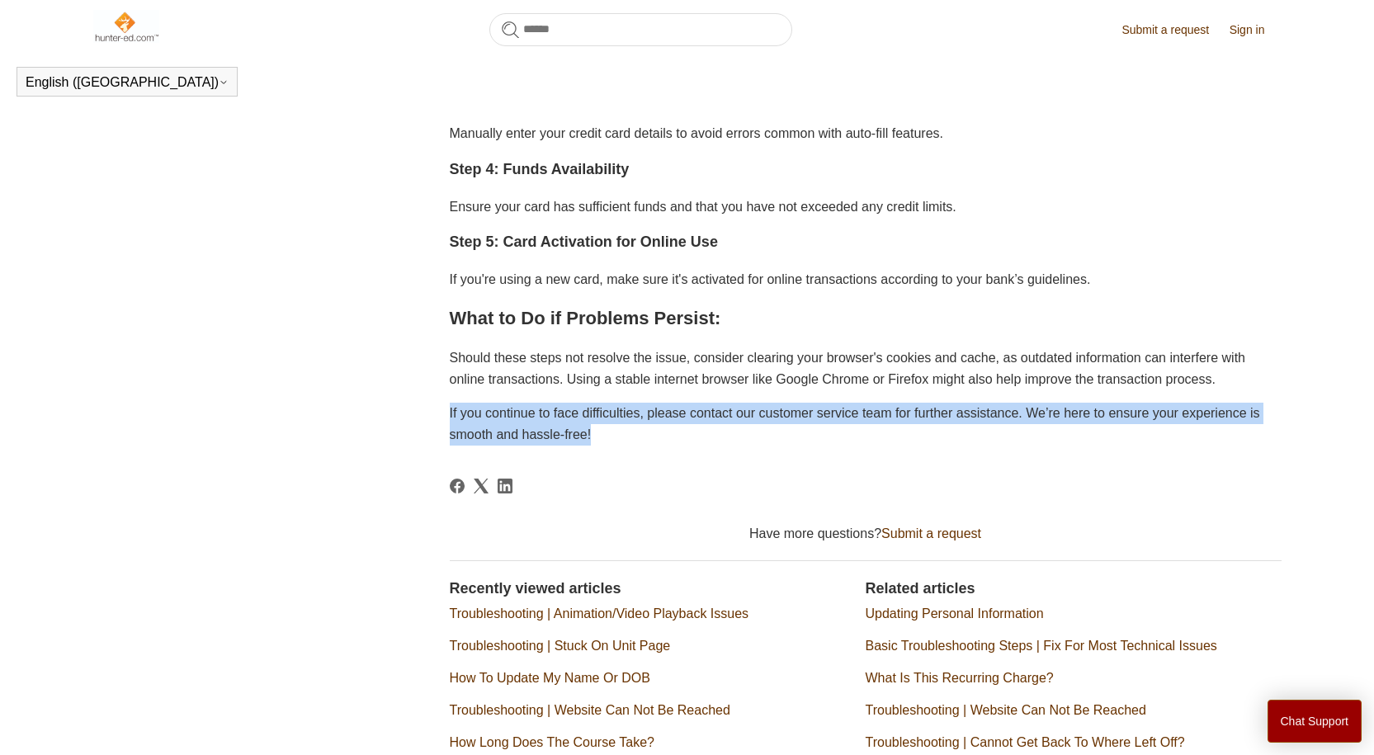
drag, startPoint x: 427, startPoint y: 441, endPoint x: 816, endPoint y: 479, distance: 391.3
click at [816, 479] on div "Articles in this section How To Update My Name Or DOB Troubleshooting | Stuck O…" at bounding box center [687, 146] width 1188 height 1269
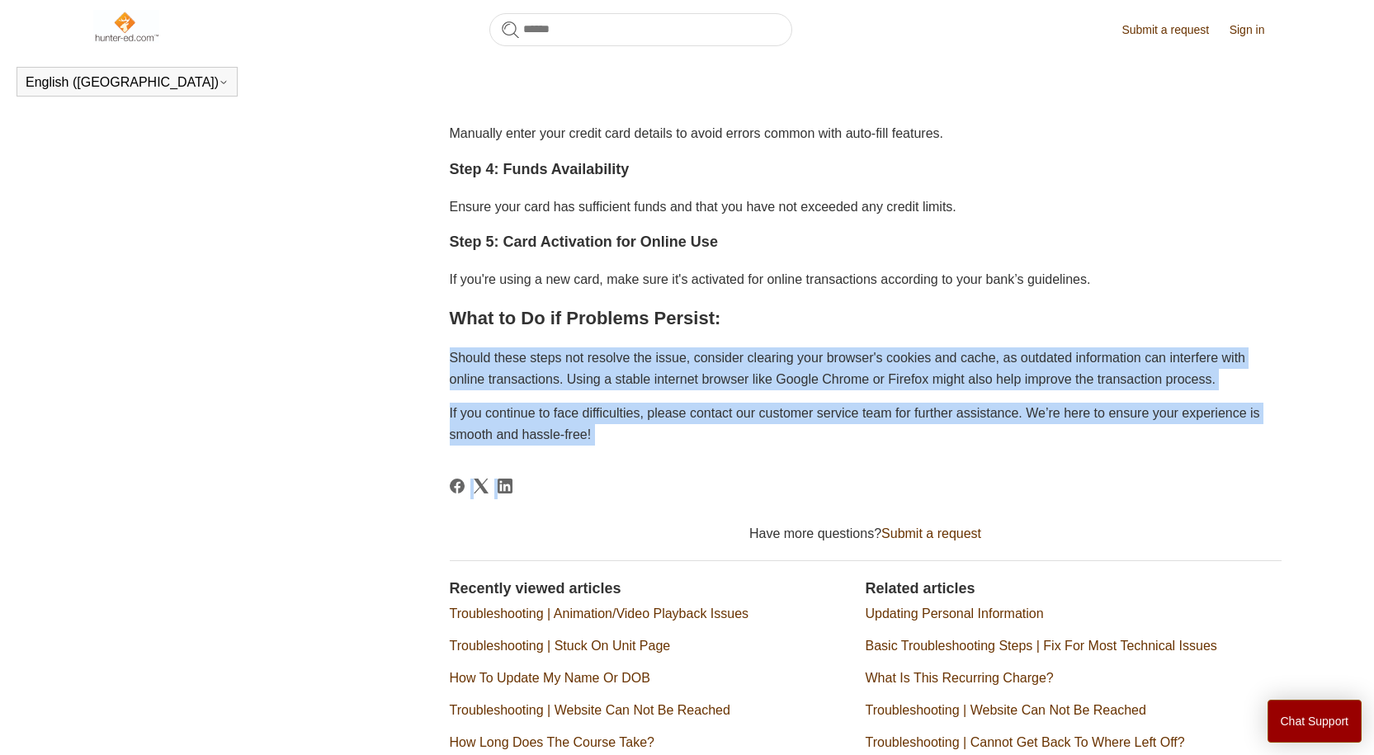
drag, startPoint x: 439, startPoint y: 374, endPoint x: 834, endPoint y: 517, distance: 420.3
click at [834, 517] on div "Articles in this section How To Update My Name Or DOB Troubleshooting | Stuck O…" at bounding box center [687, 146] width 1188 height 1269
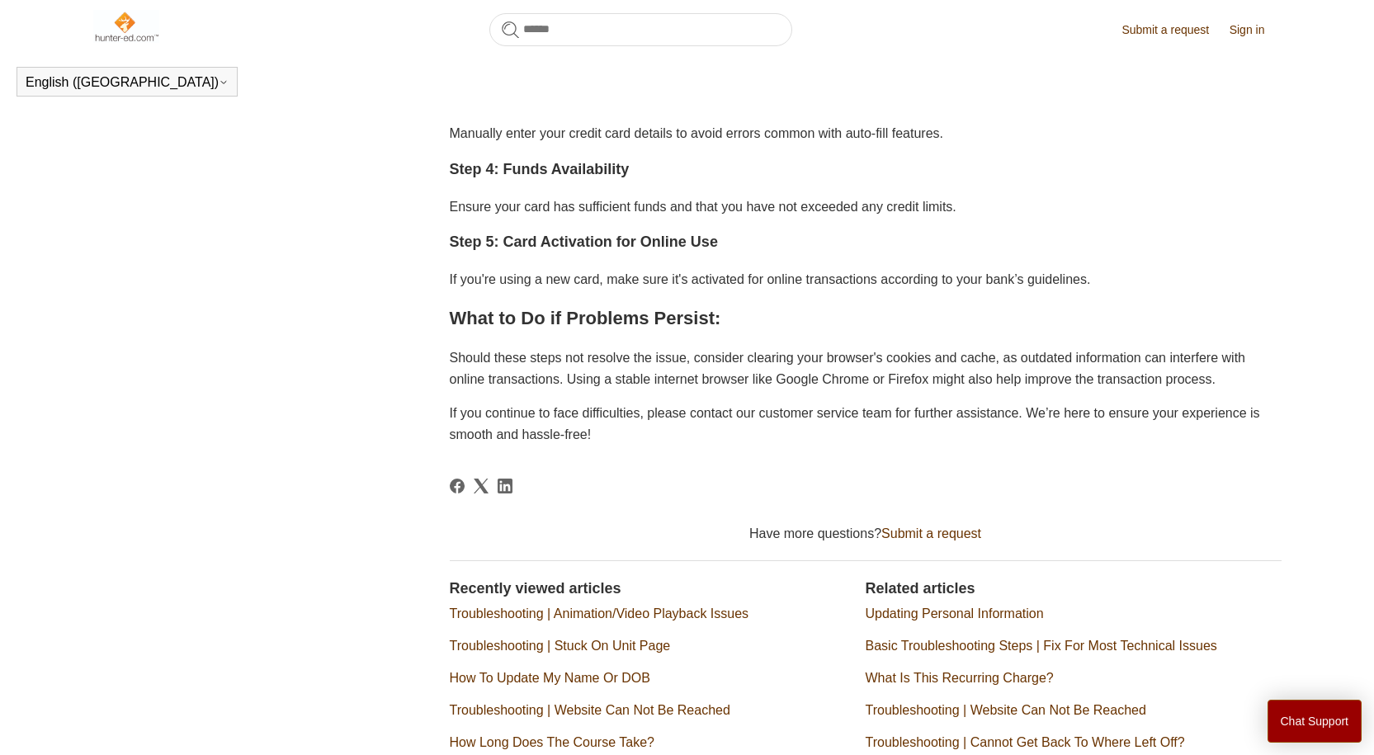
click at [836, 513] on article "Troubleshooting | Credit Card Is Not Being Accepted For The Payment Of A Course…" at bounding box center [866, 146] width 832 height 1269
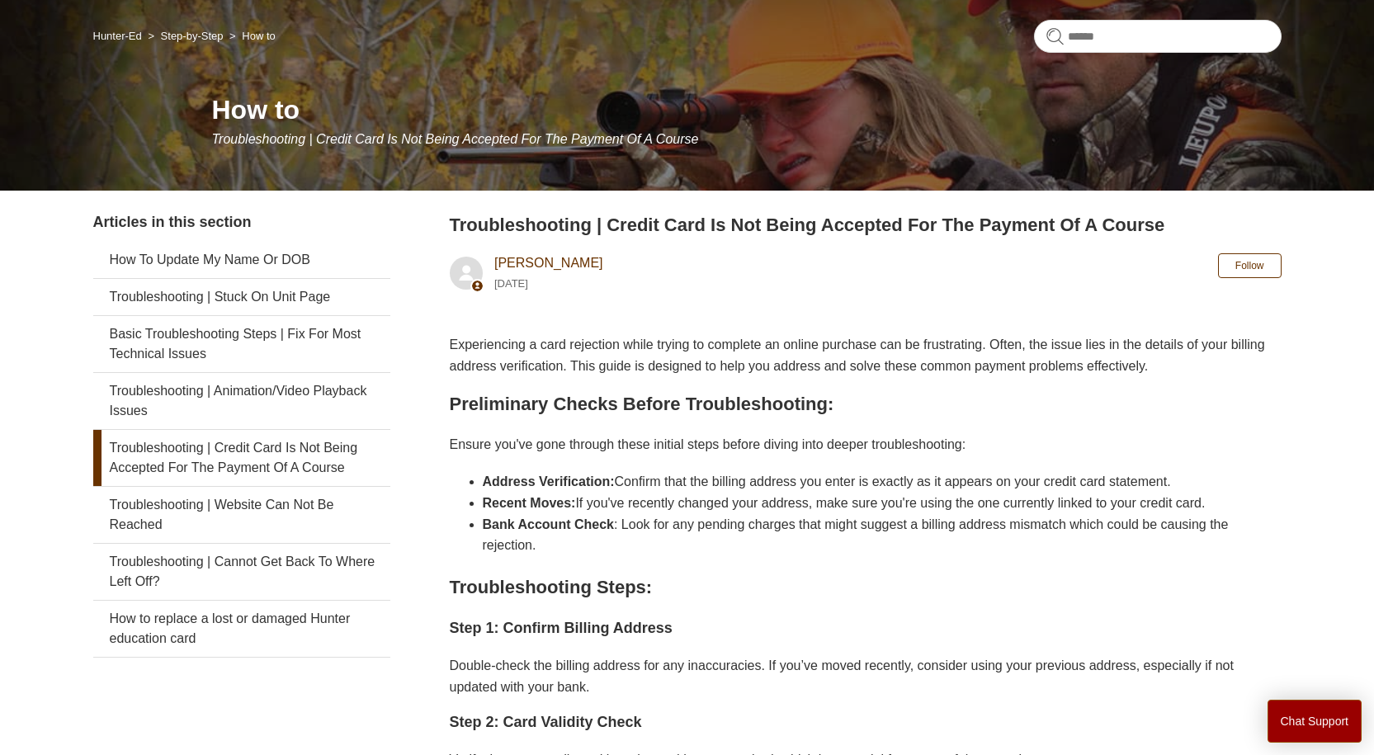
scroll to position [0, 0]
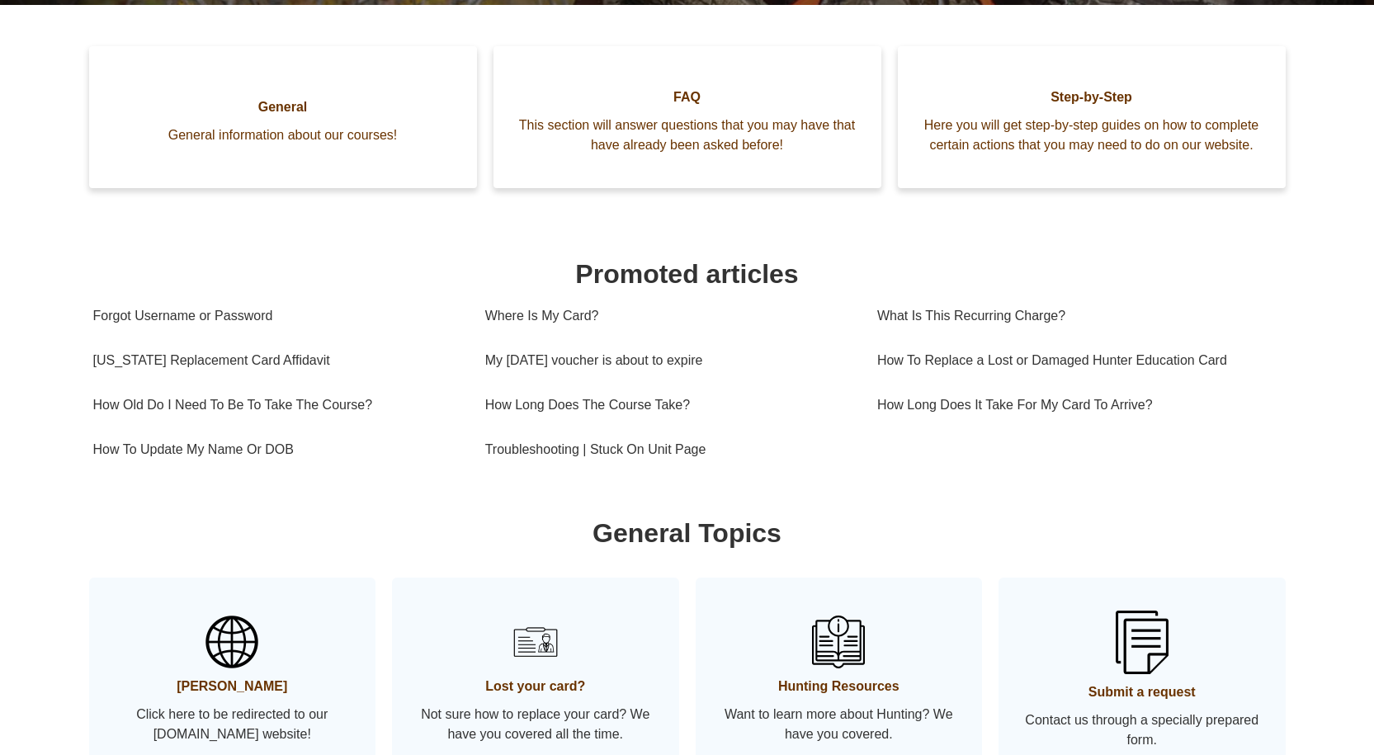
scroll to position [449, 0]
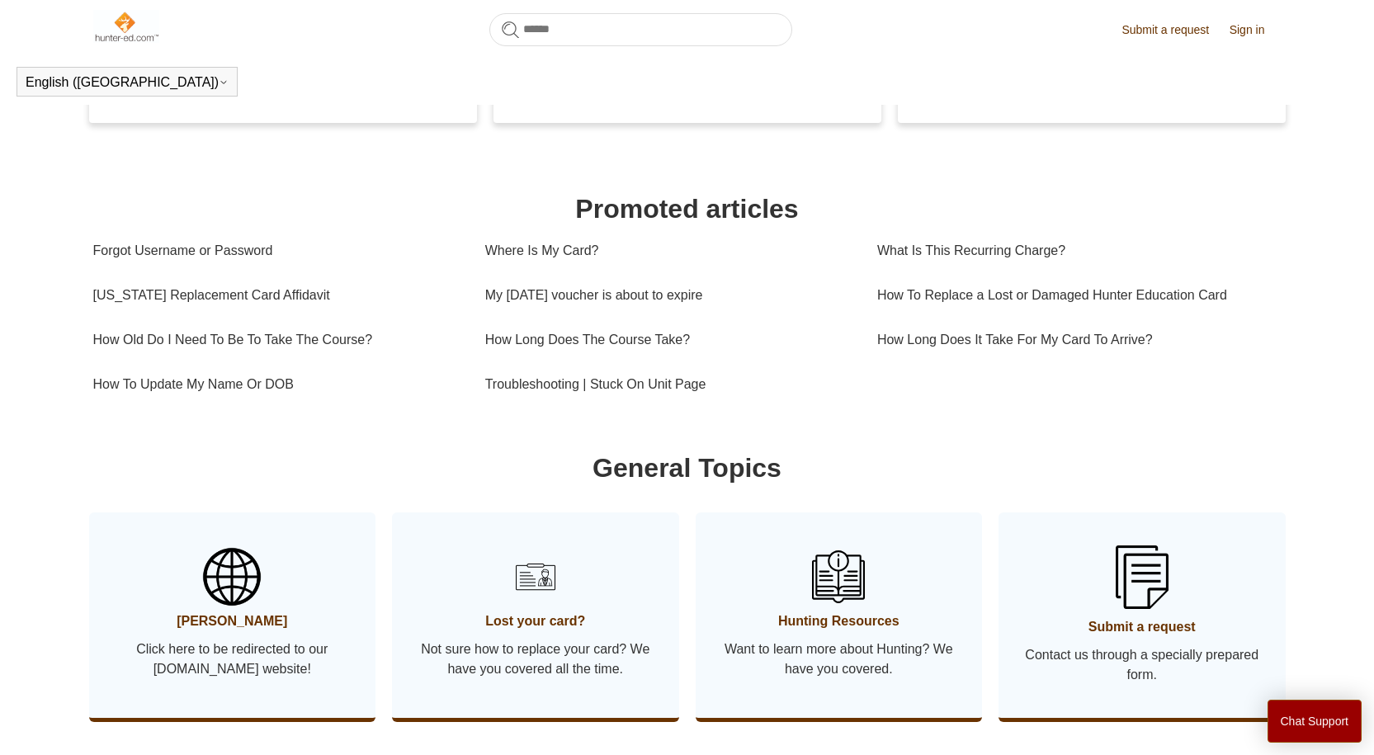
click at [256, 656] on link "[PERSON_NAME] Click here to be redirected to our [DOMAIN_NAME] website!" at bounding box center [232, 614] width 287 height 205
click at [218, 606] on img at bounding box center [232, 577] width 58 height 58
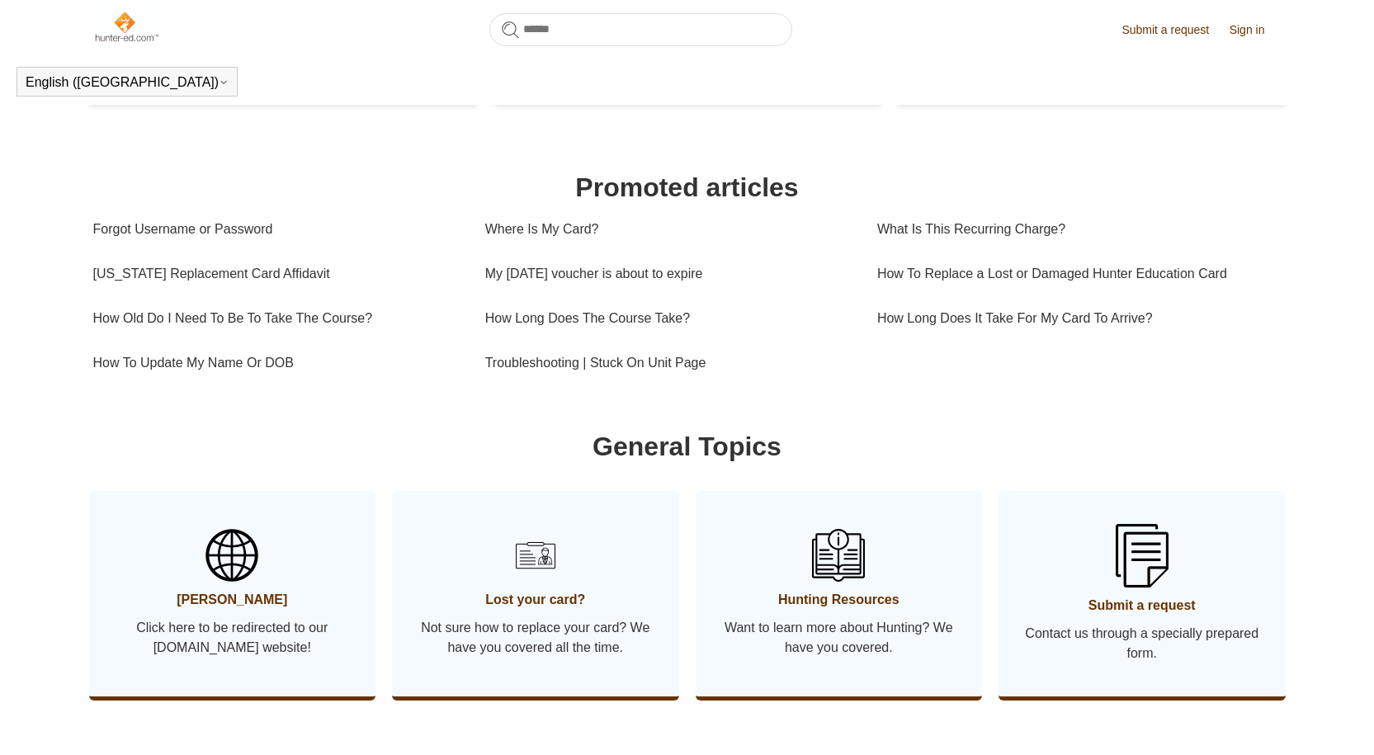
scroll to position [531, 0]
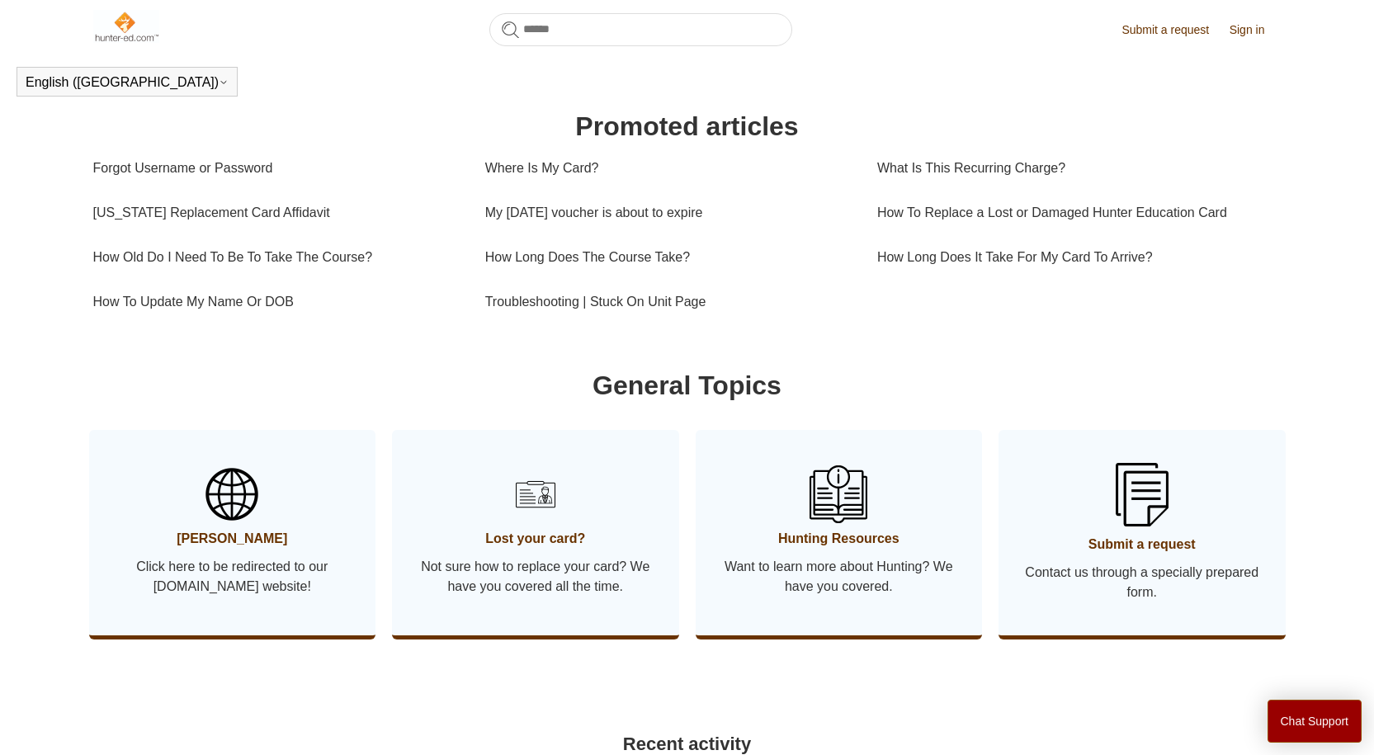
click at [855, 523] on img at bounding box center [839, 494] width 58 height 58
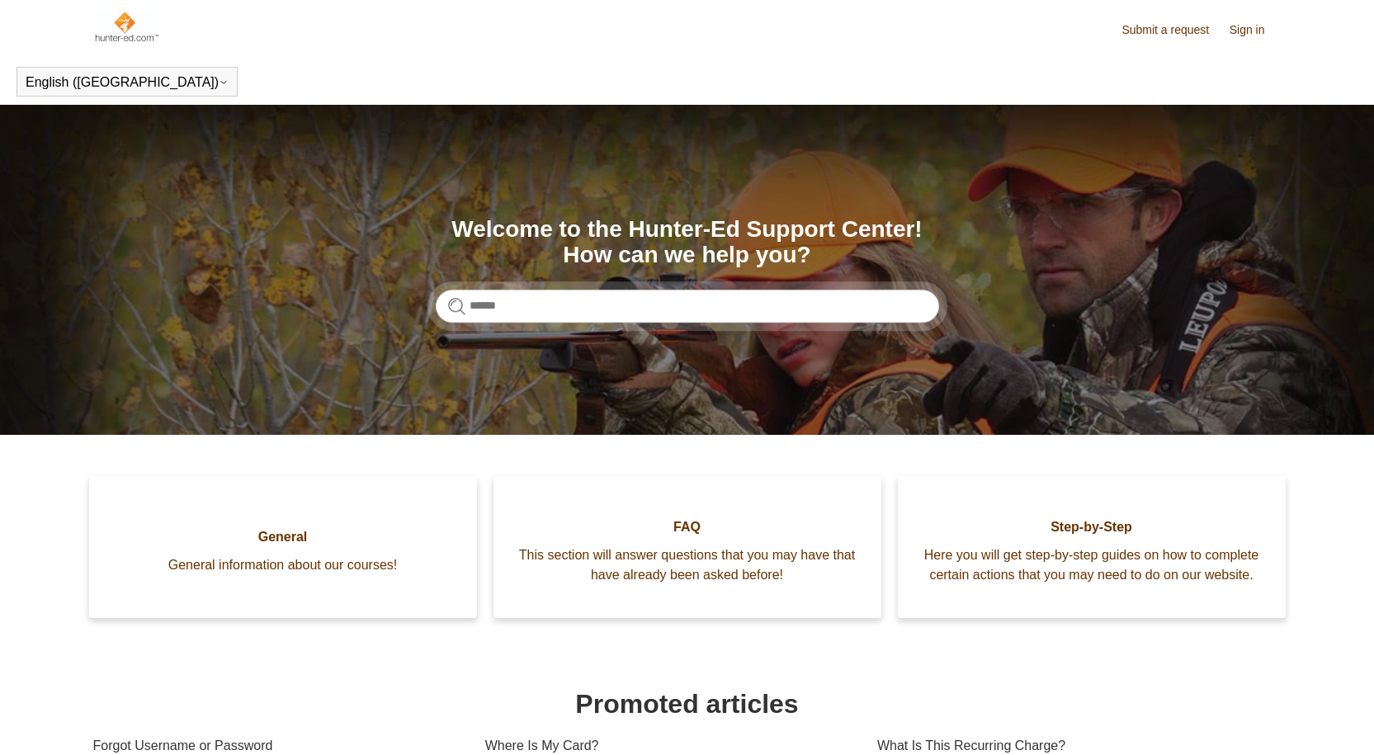
scroll to position [576, 0]
